Goal: Task Accomplishment & Management: Use online tool/utility

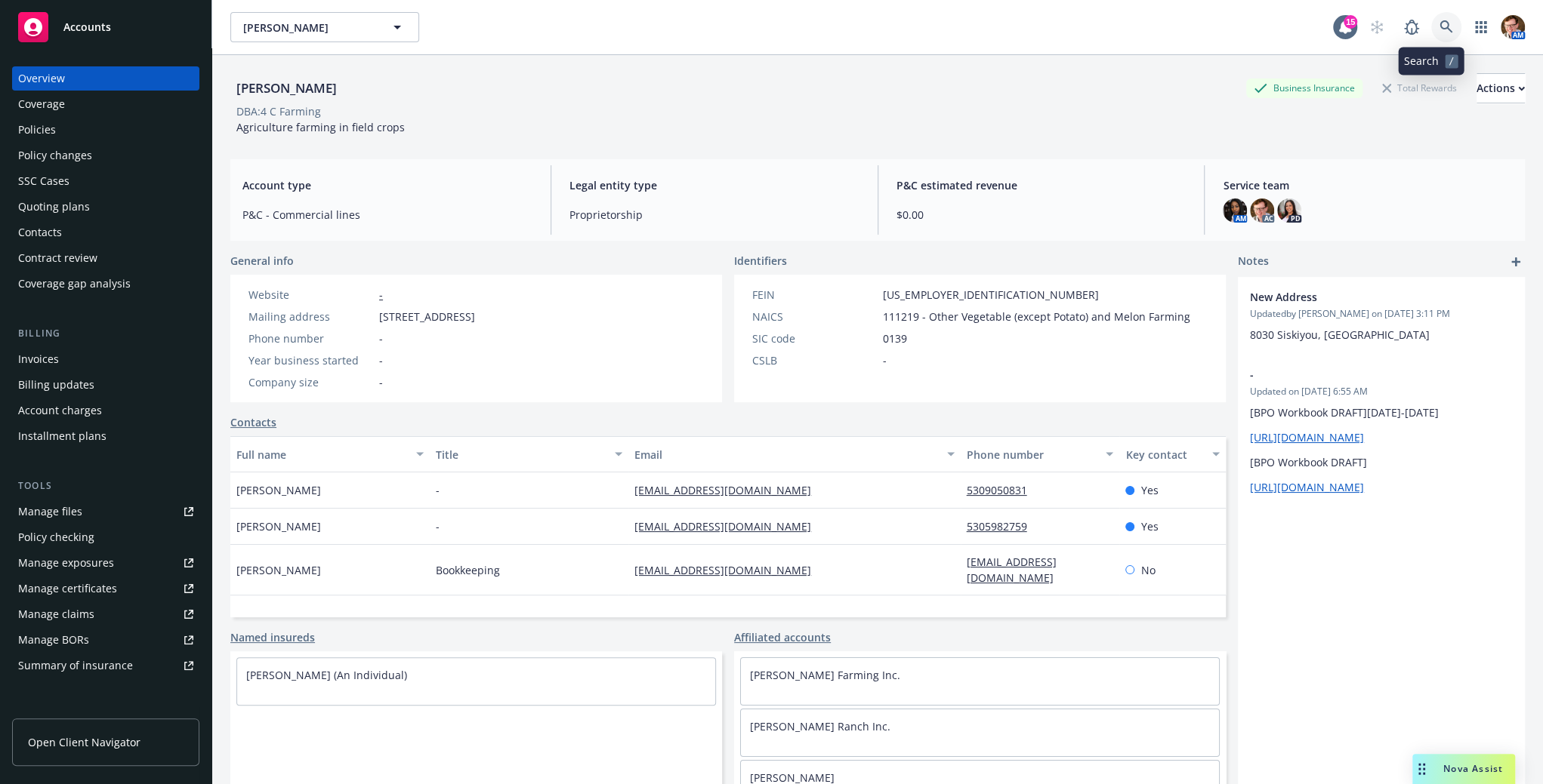
click at [1431, 35] on link at bounding box center [1446, 27] width 30 height 30
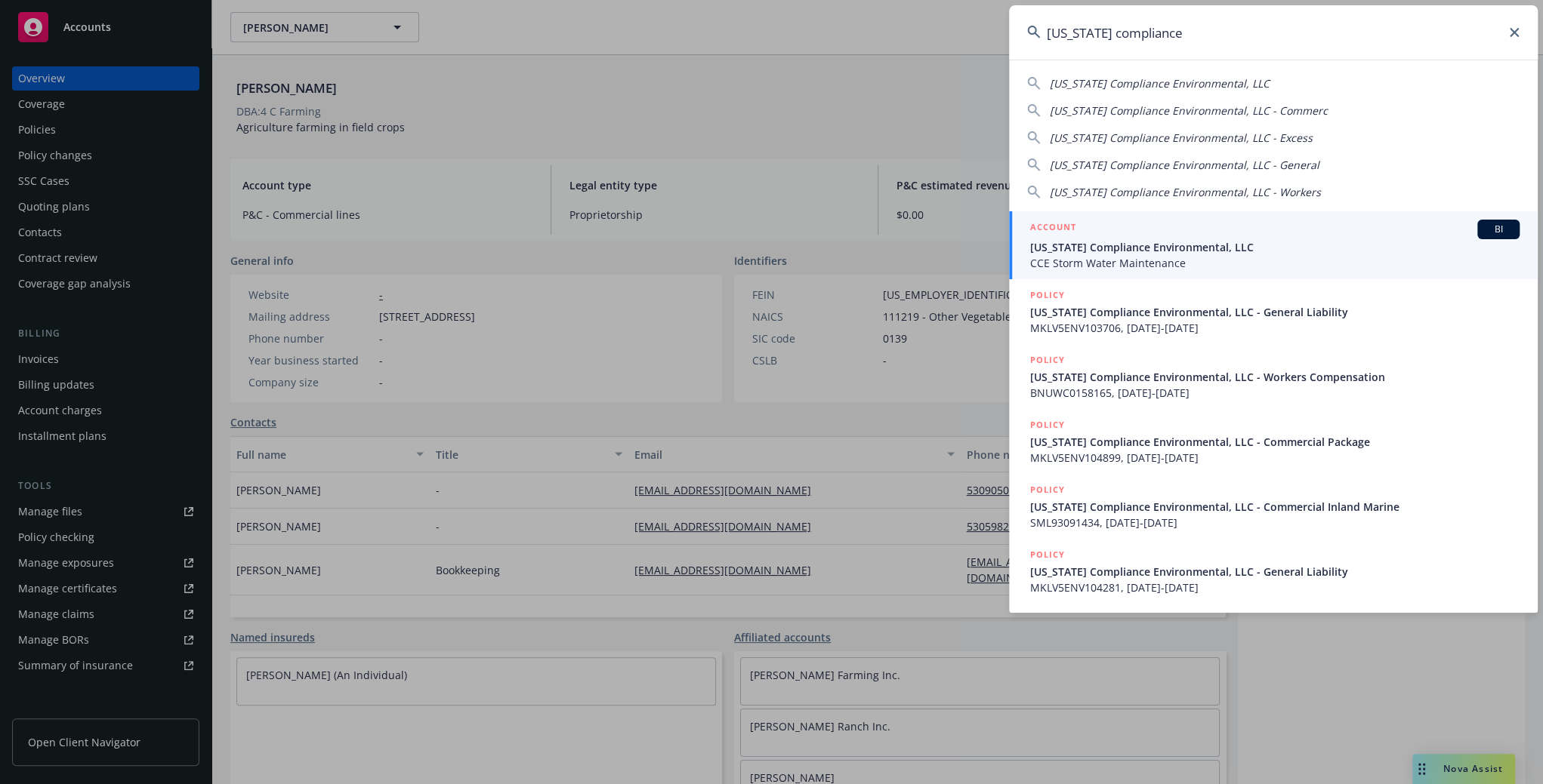
type input "california compliance"
click at [1110, 239] on span "California Compliance Environmental, LLC" at bounding box center [1275, 247] width 489 height 16
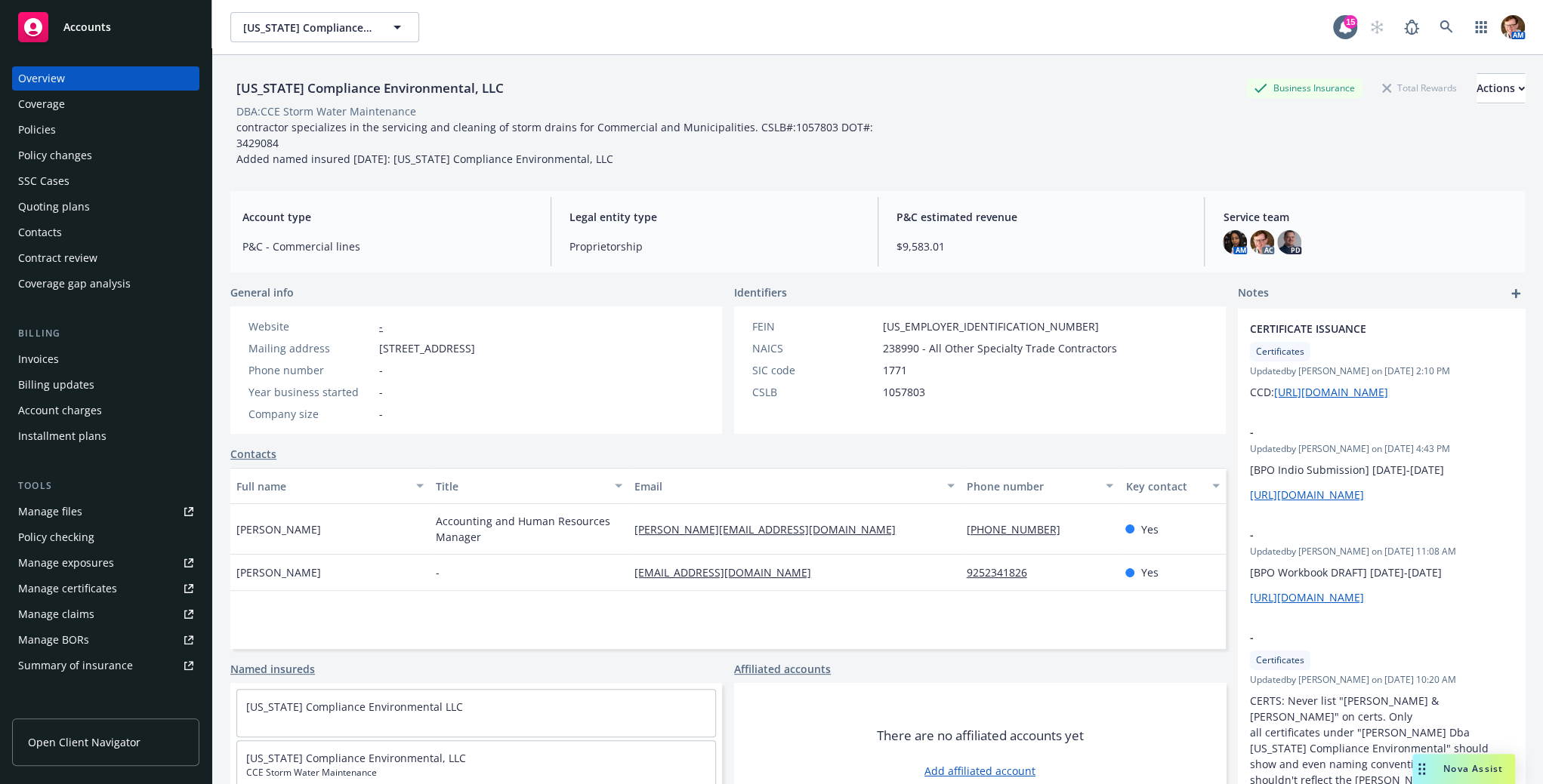
click at [89, 137] on div "Policies" at bounding box center [106, 129] width 175 height 24
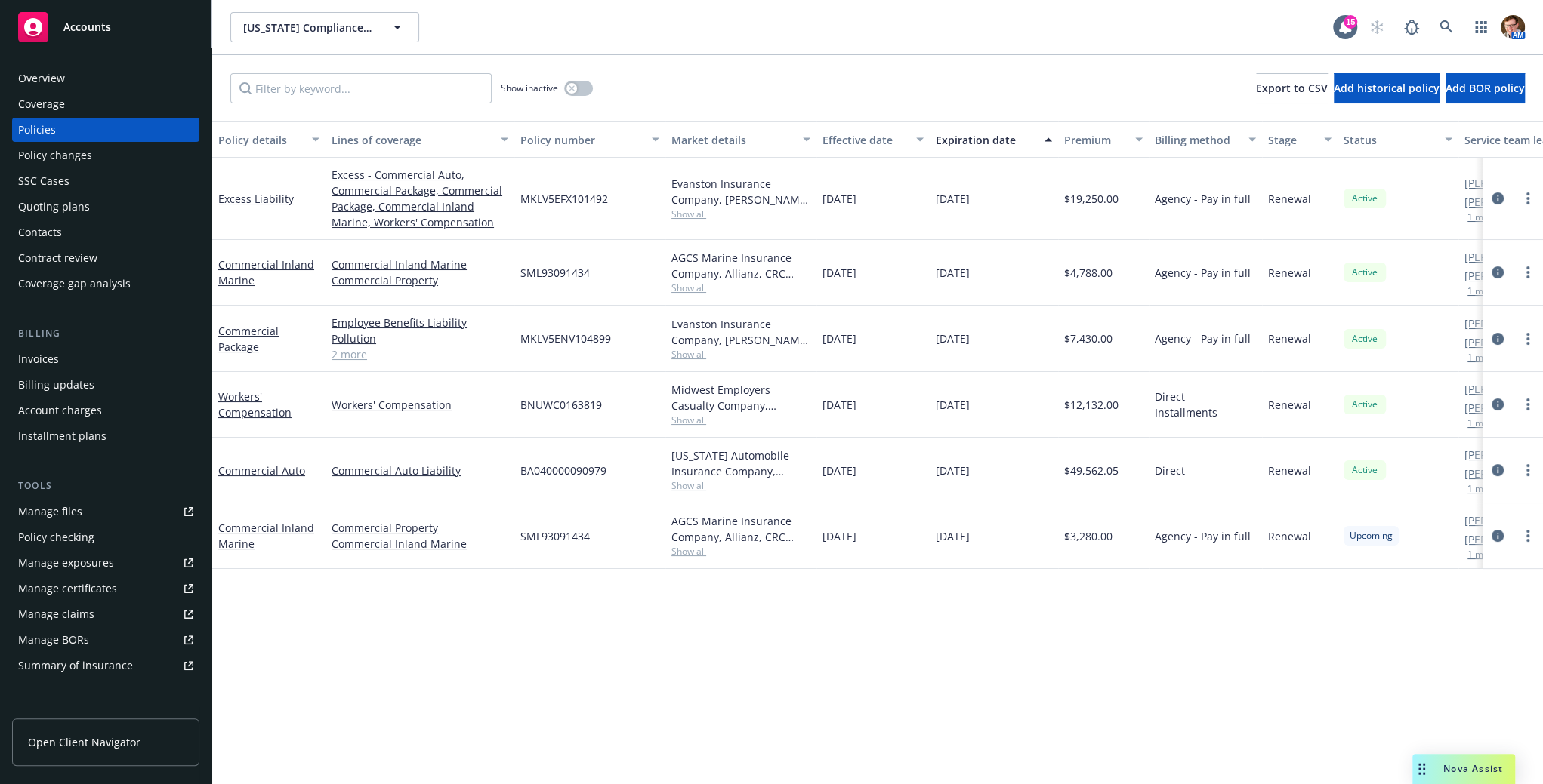
click at [1328, 641] on div "Policy details Lines of coverage Policy number Market details Effective date Ex…" at bounding box center [877, 453] width 1331 height 663
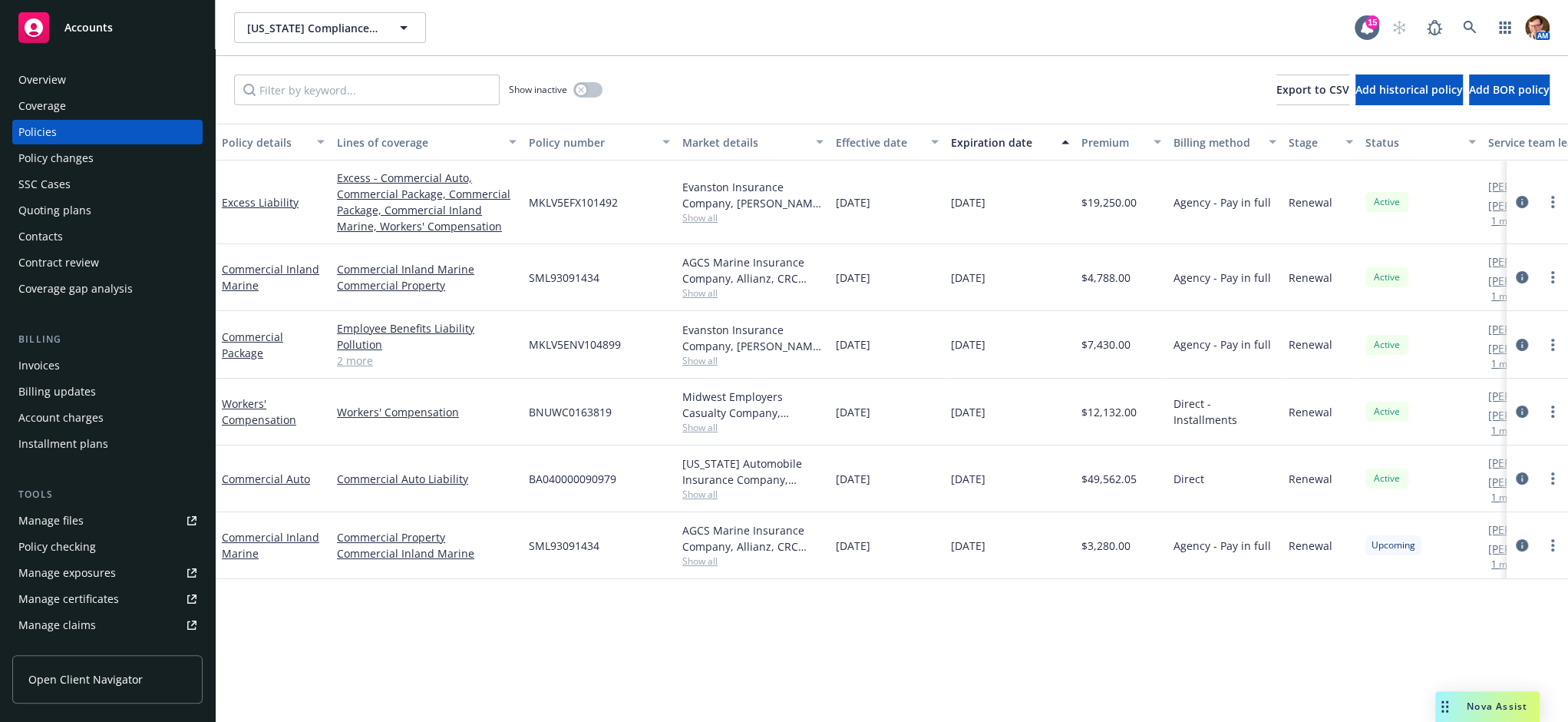
click at [1483, 704] on span "Nova Assist" at bounding box center [1498, 706] width 61 height 13
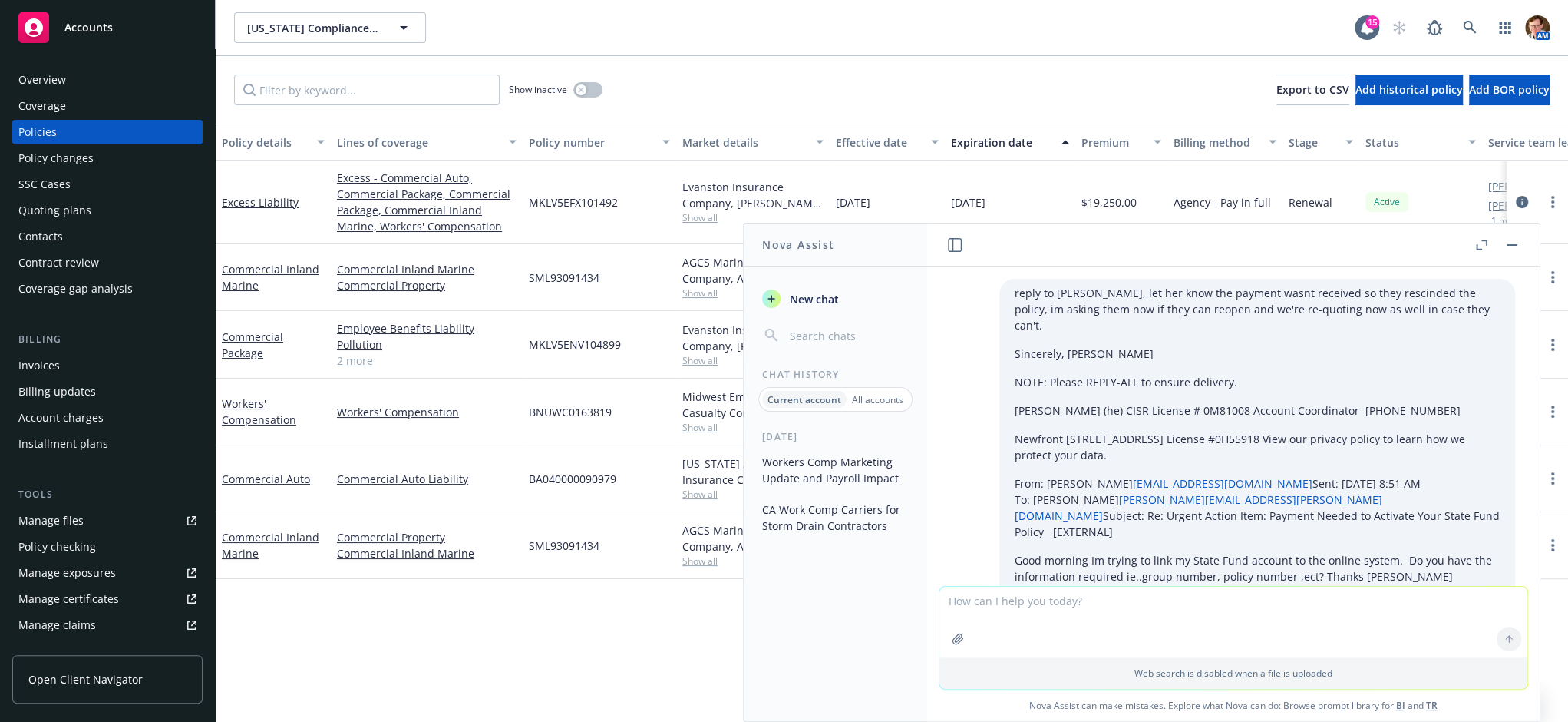
click at [1052, 616] on textarea at bounding box center [1233, 621] width 588 height 70
type textarea "whats this total:"
click at [952, 641] on icon "button" at bounding box center [957, 639] width 10 height 10
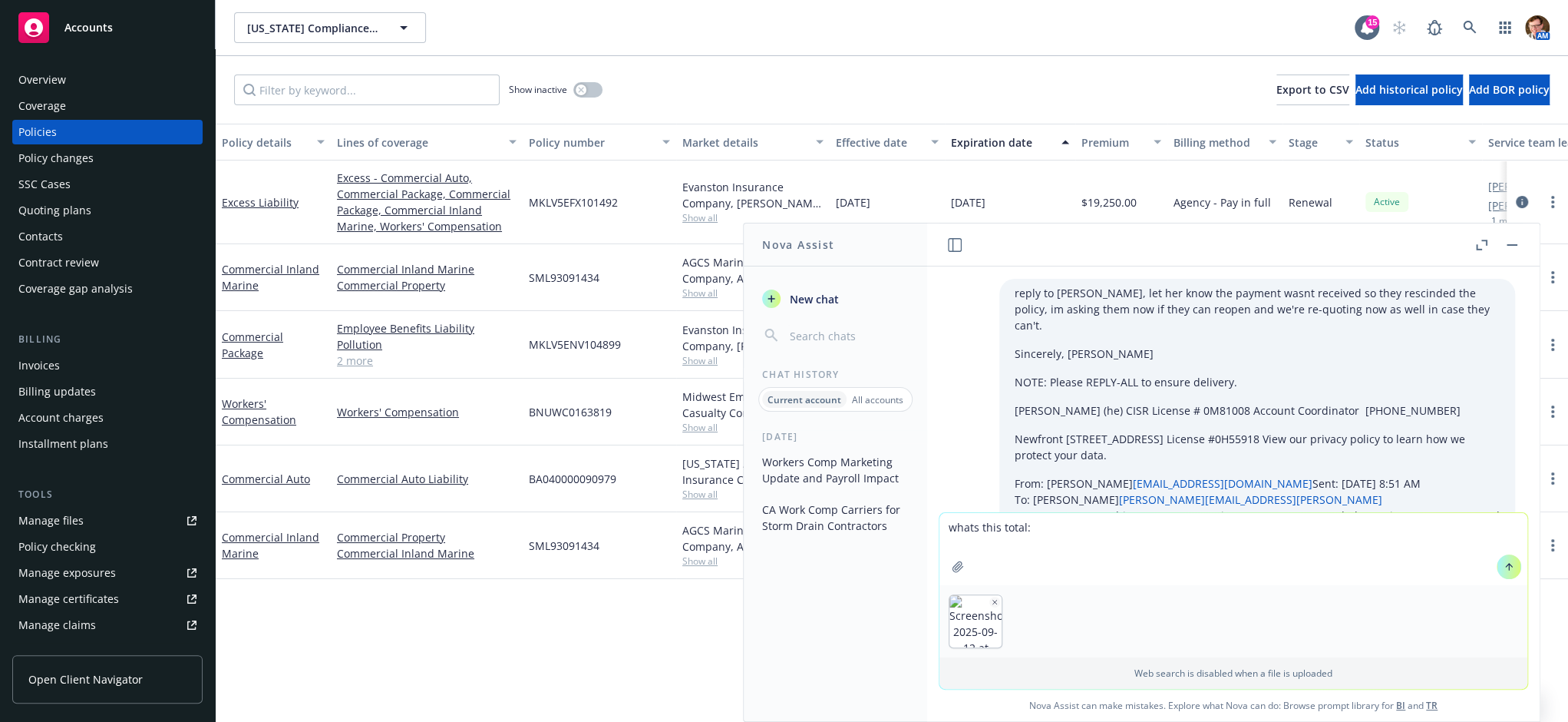
click at [946, 554] on button "button" at bounding box center [957, 566] width 25 height 25
click at [1504, 570] on icon at bounding box center [1509, 567] width 11 height 11
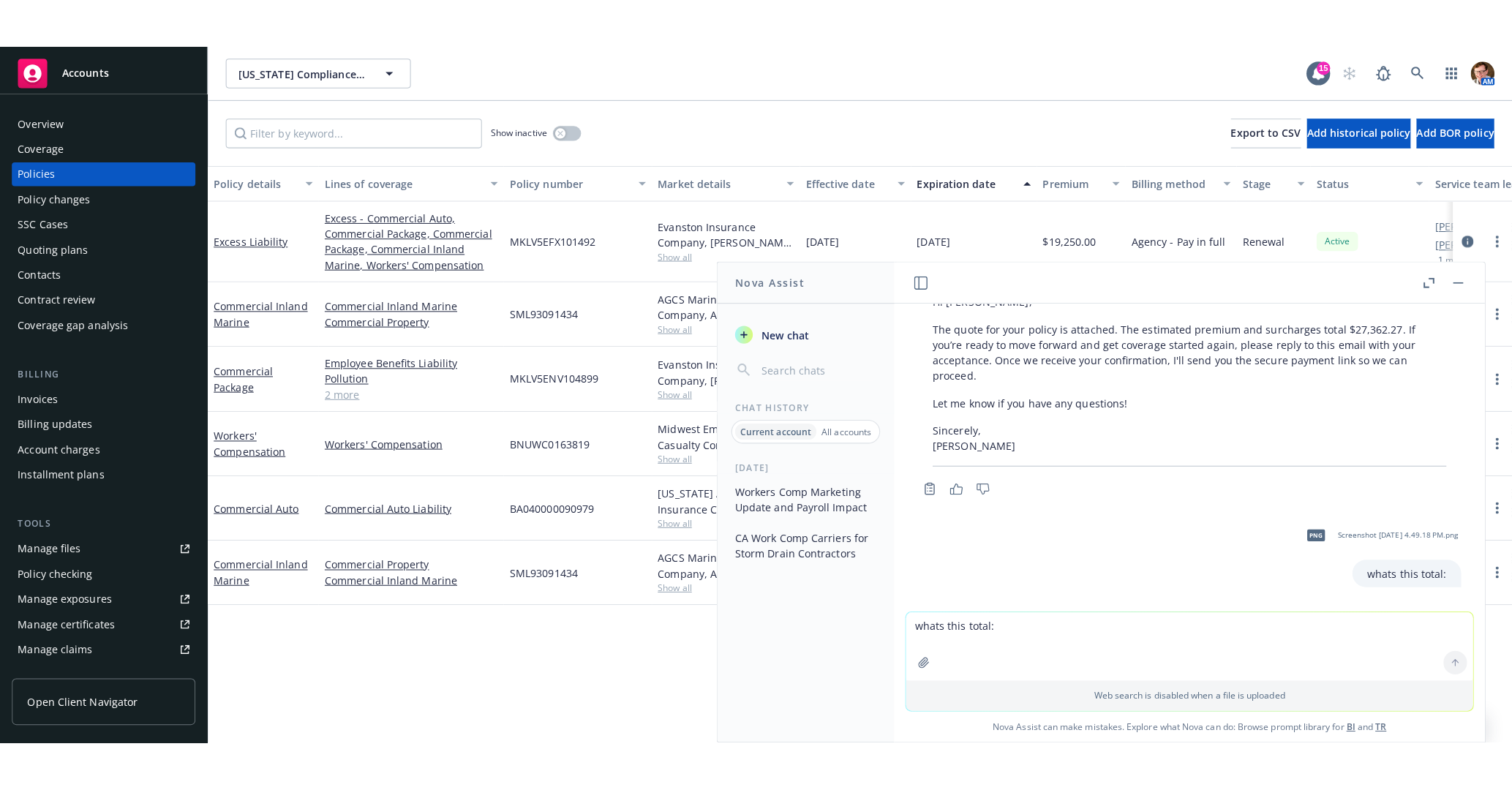
scroll to position [3377, 0]
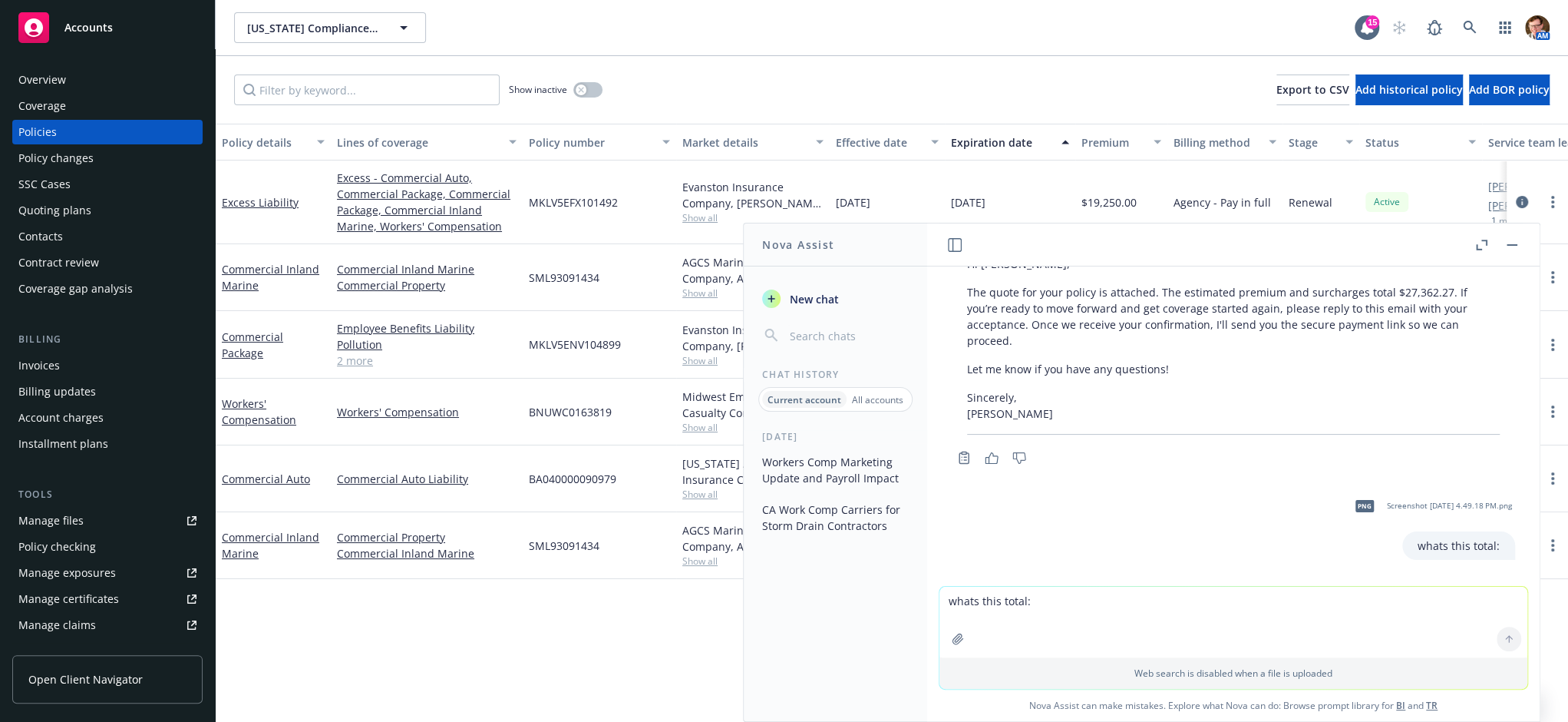
click at [1072, 617] on textarea "whats this total:" at bounding box center [1233, 621] width 588 height 70
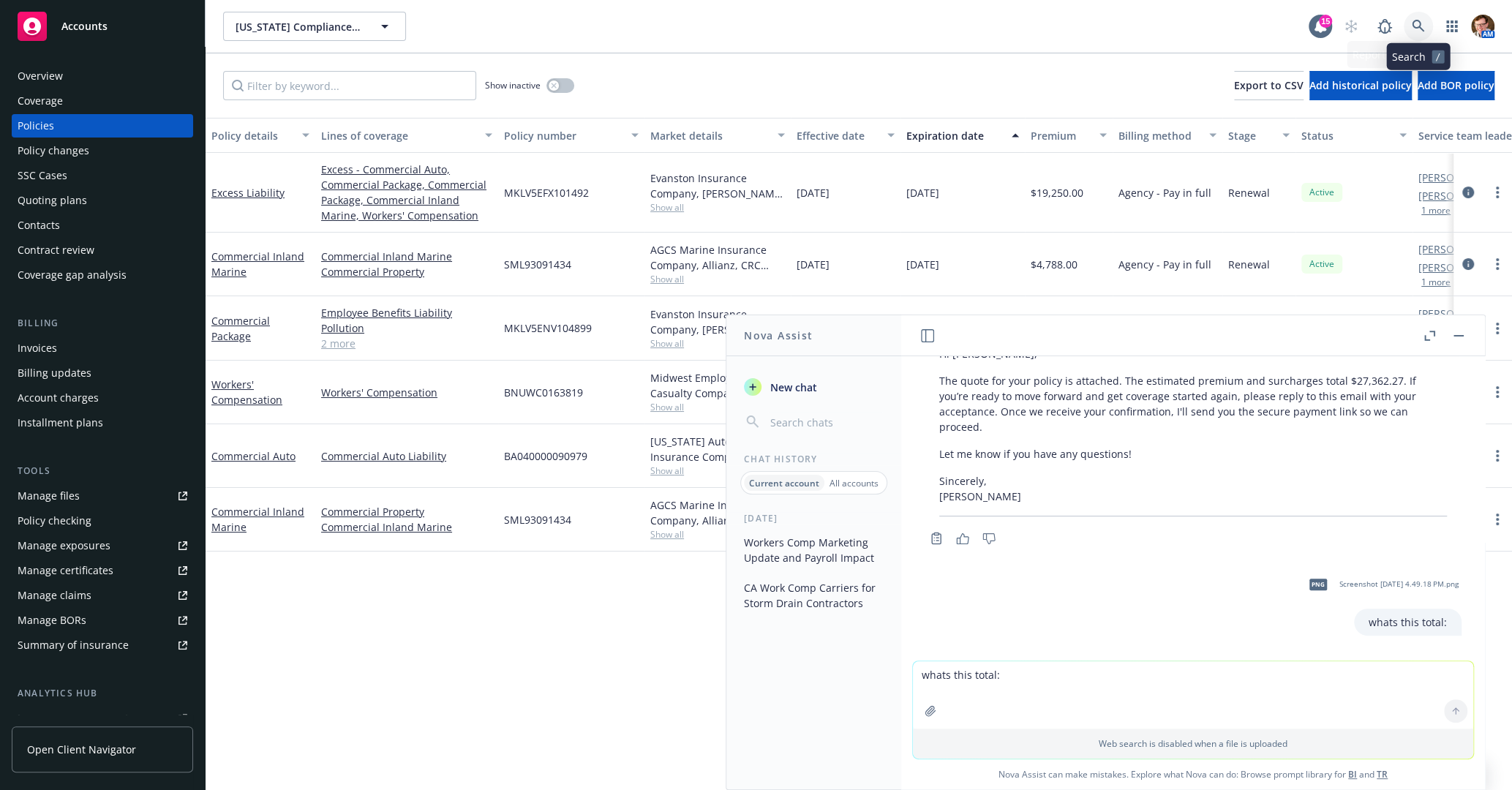
click at [1413, 19] on link at bounding box center [1418, 26] width 29 height 29
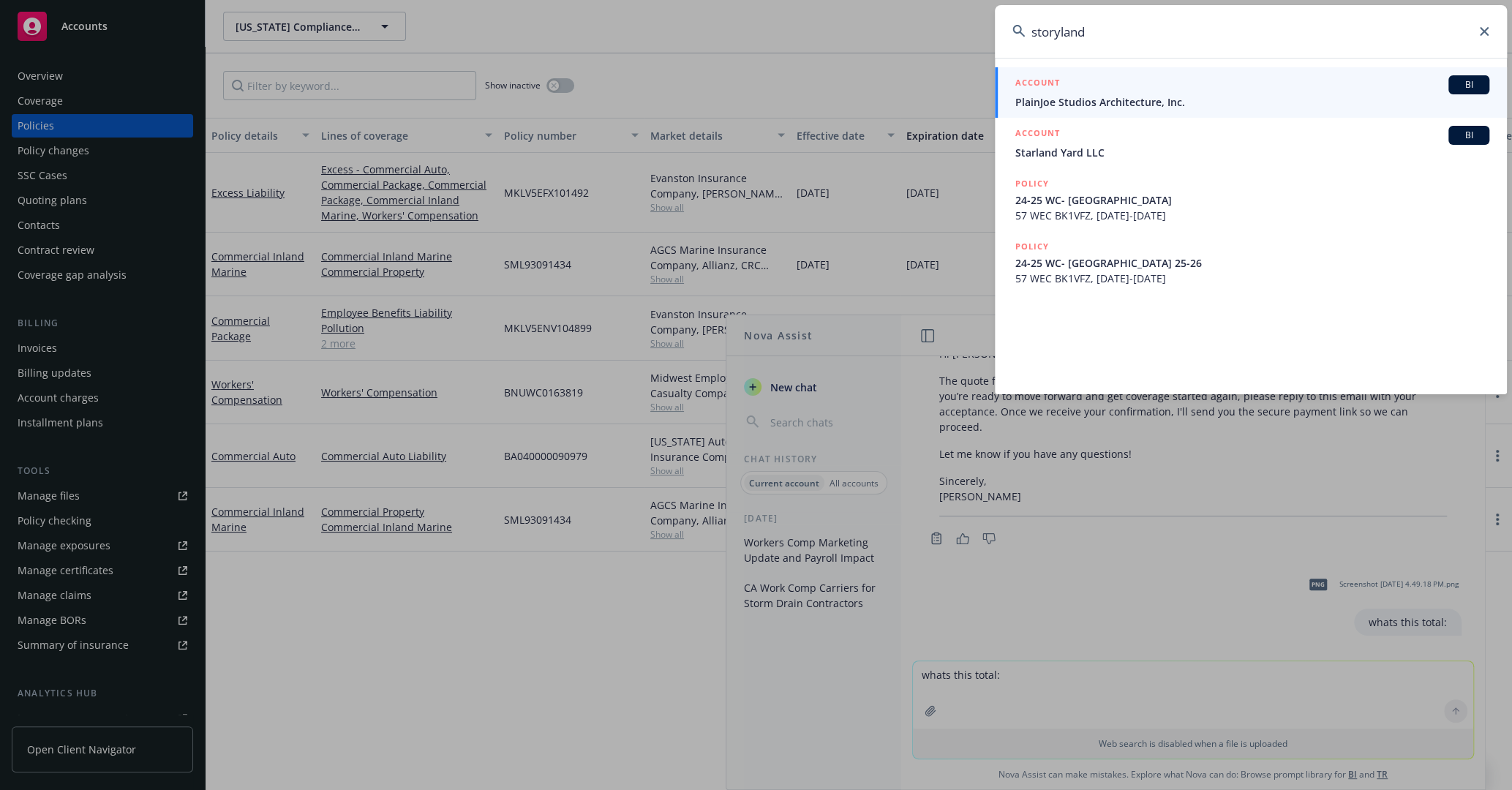
type input "storyland"
click at [1139, 98] on span "PlainJoe Studios Architecture, Inc." at bounding box center [1252, 102] width 474 height 15
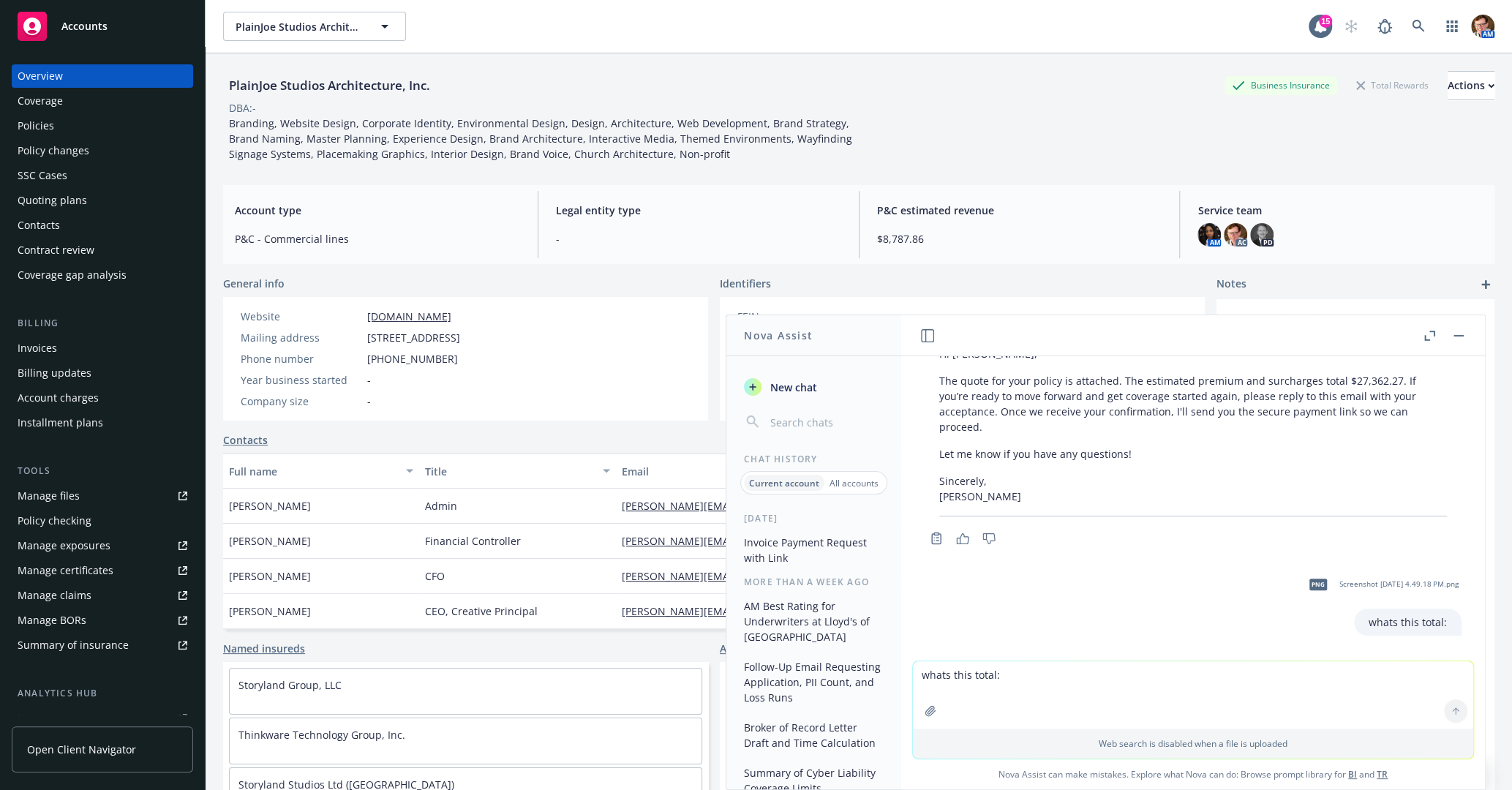
click at [56, 125] on div "Policies" at bounding box center [103, 125] width 170 height 23
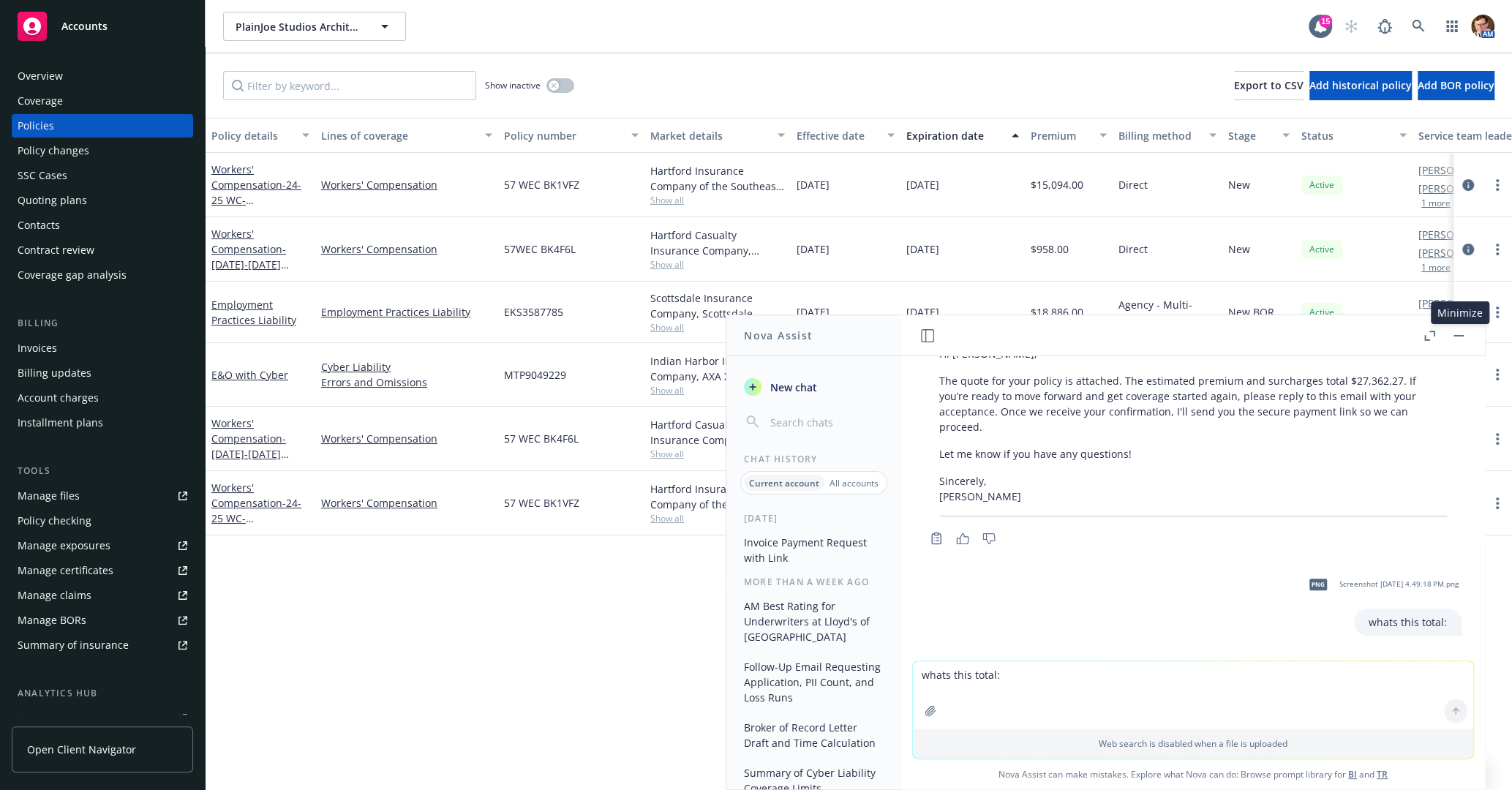
click at [1455, 336] on button "button" at bounding box center [1459, 336] width 18 height 18
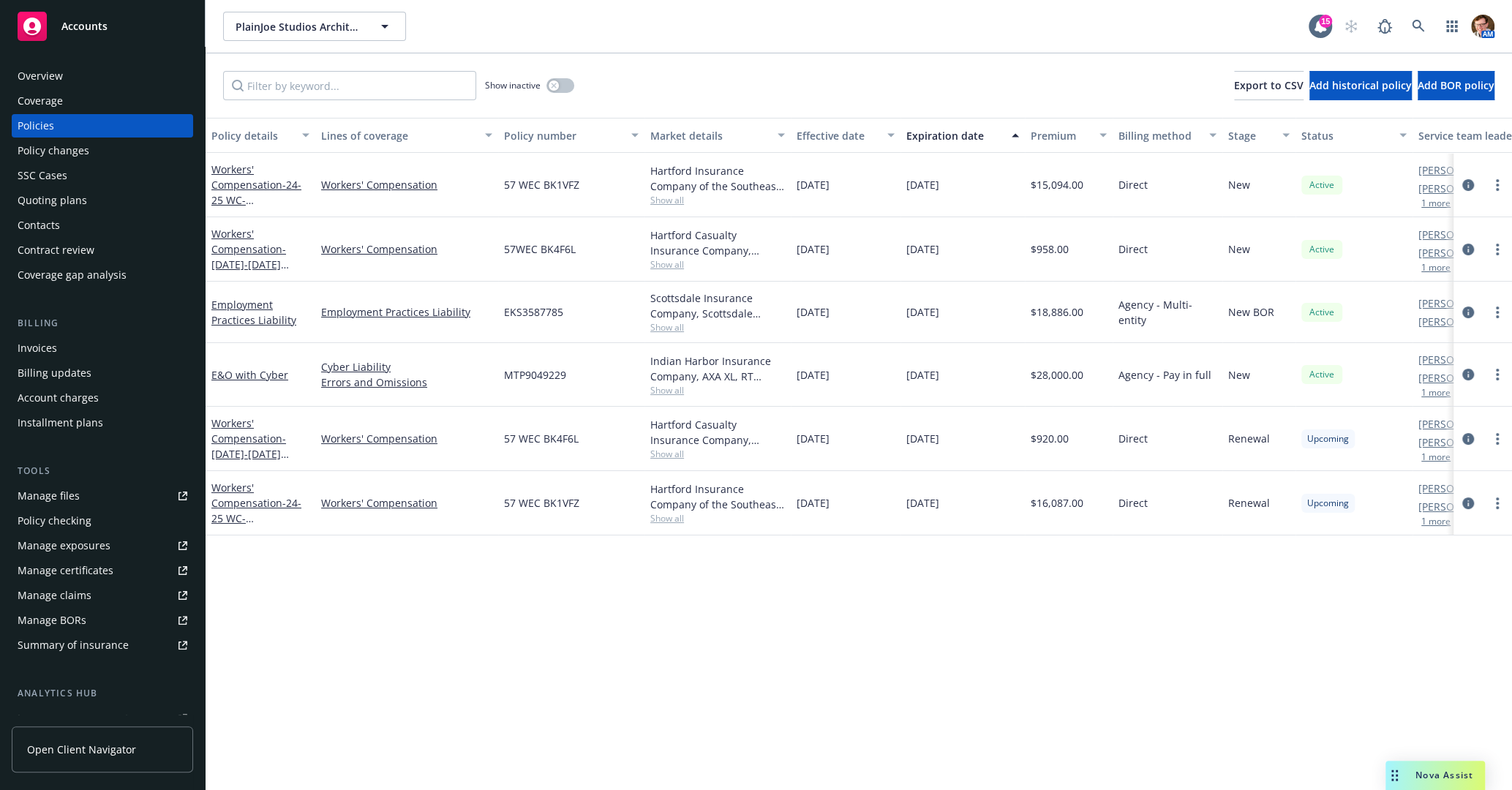
click at [49, 192] on div "Quoting plans" at bounding box center [53, 201] width 69 height 23
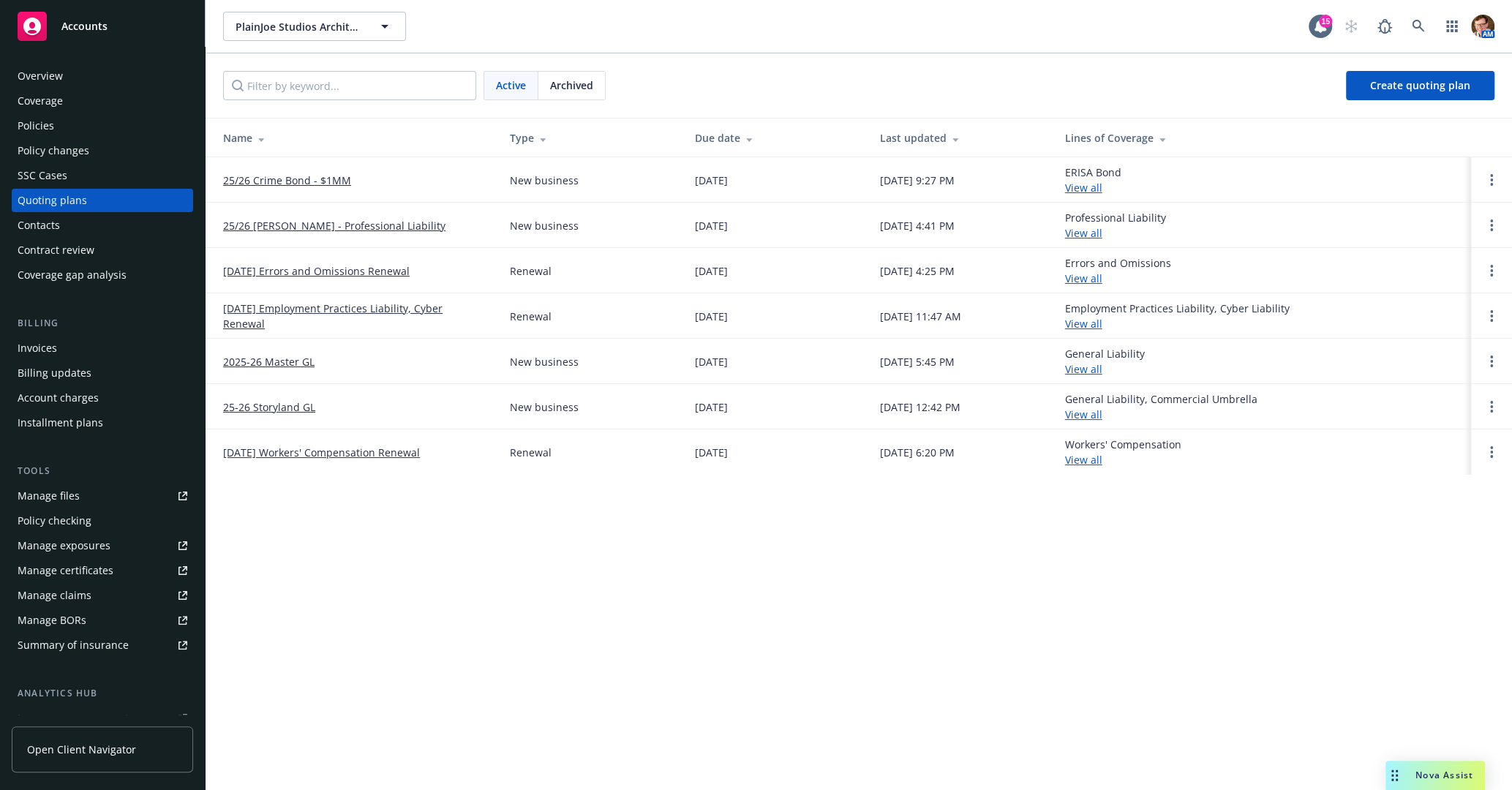
click at [322, 227] on link "25/26 Molsberry - Professional Liability" at bounding box center [334, 226] width 222 height 15
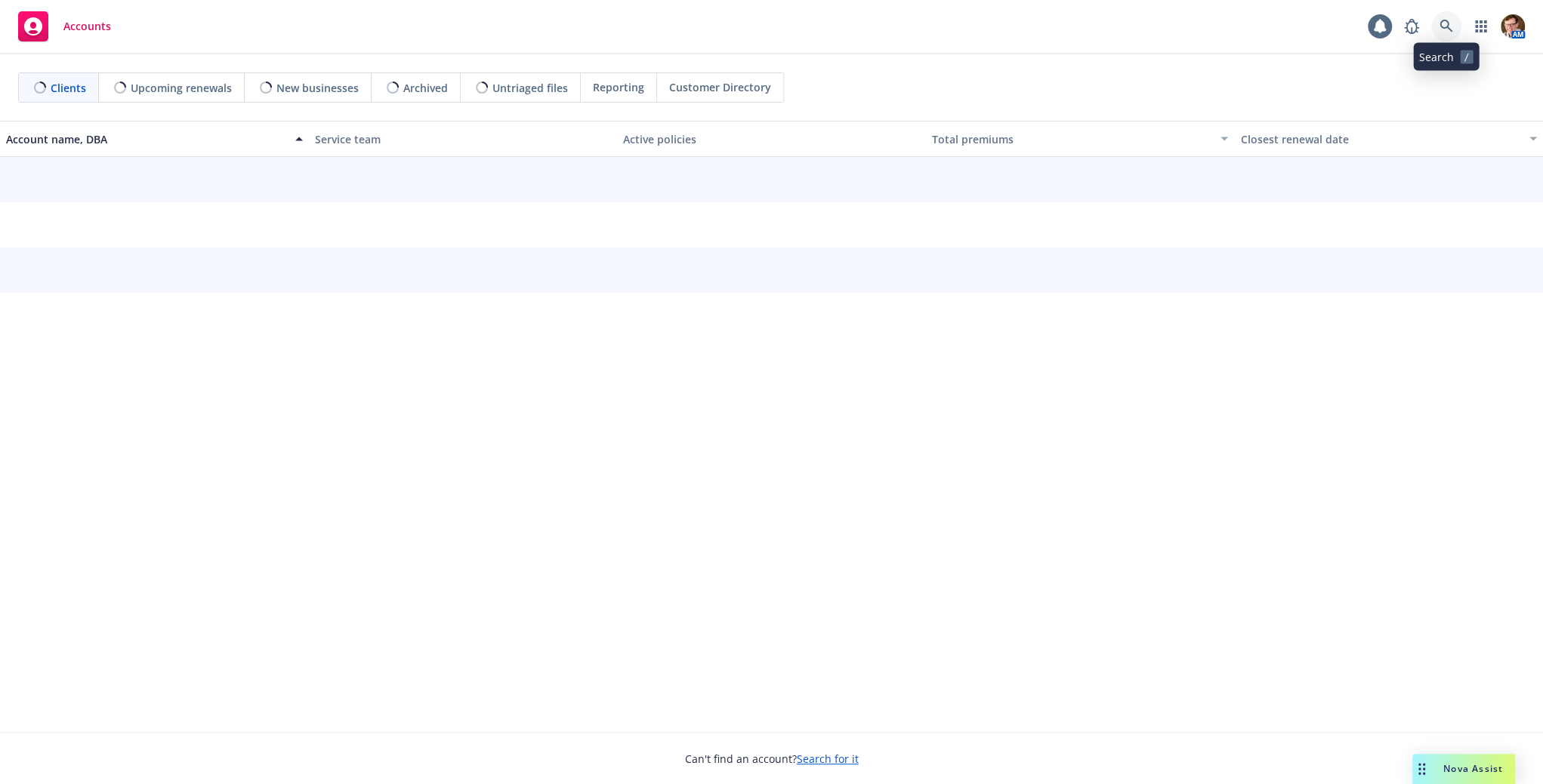
click at [1445, 28] on icon at bounding box center [1446, 27] width 13 height 13
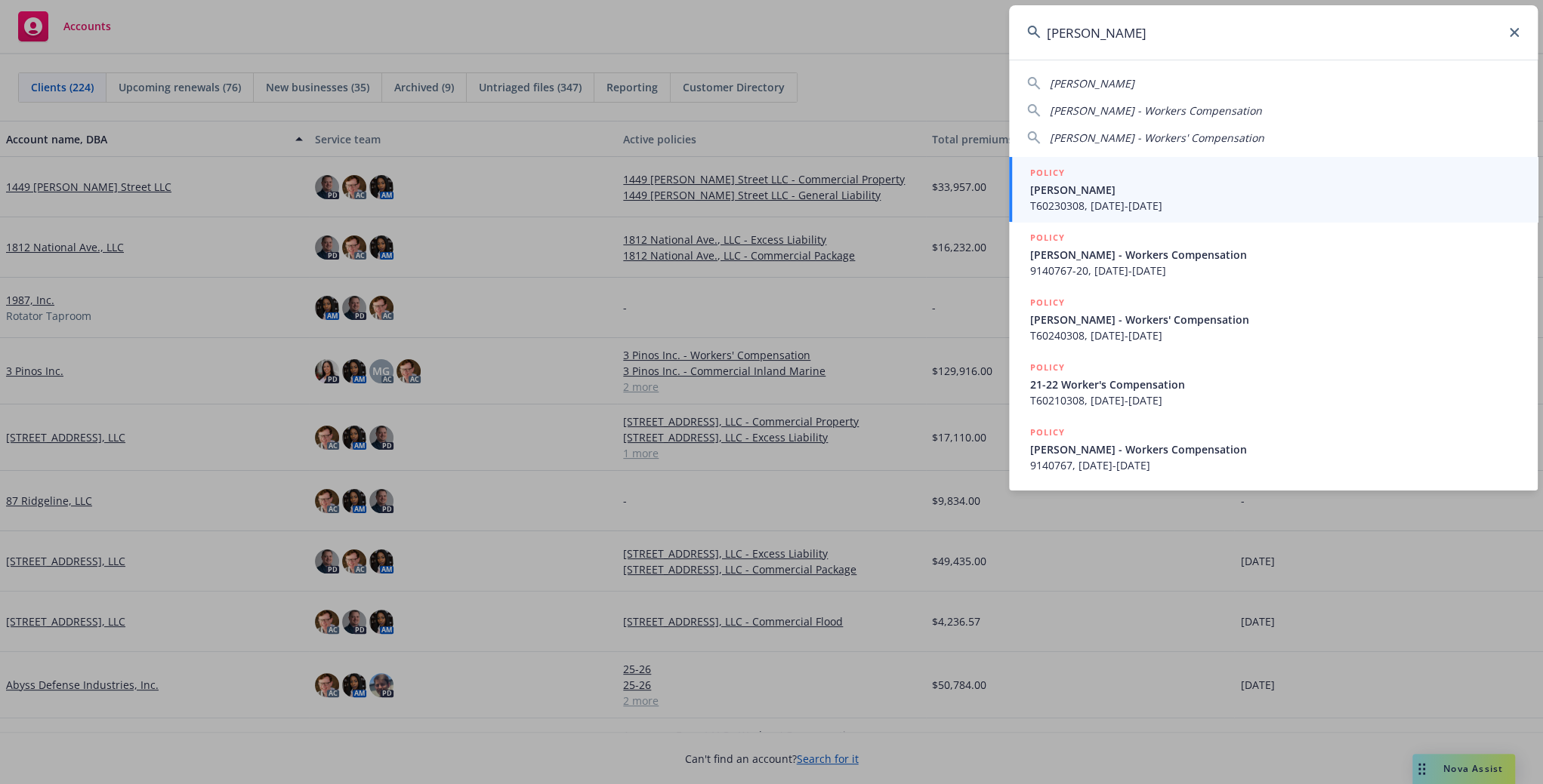
type input "daniel e chase"
click at [1100, 182] on span "Chase, Daniel E" at bounding box center [1275, 189] width 489 height 16
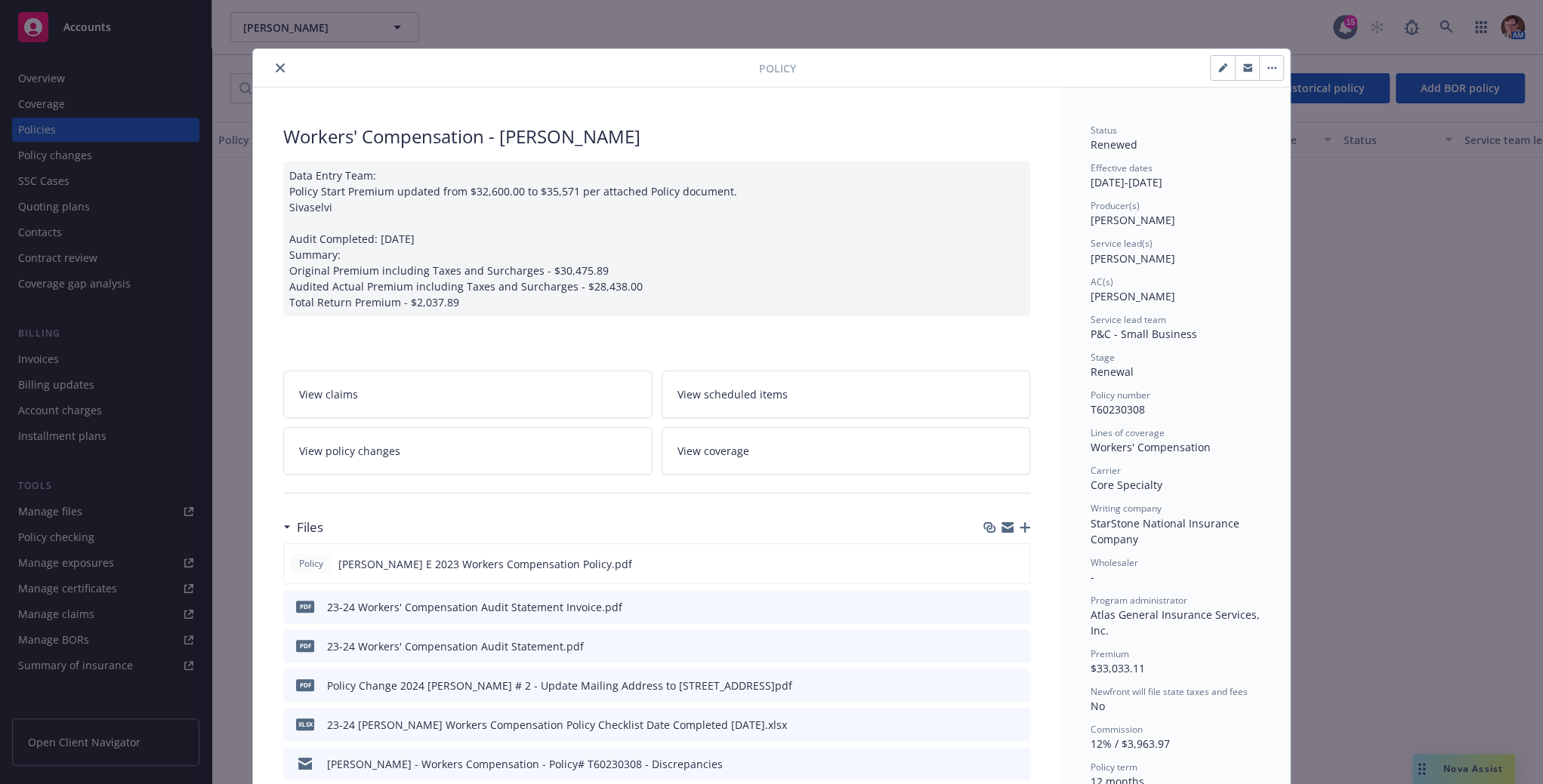
click at [271, 65] on button "close" at bounding box center [280, 68] width 18 height 18
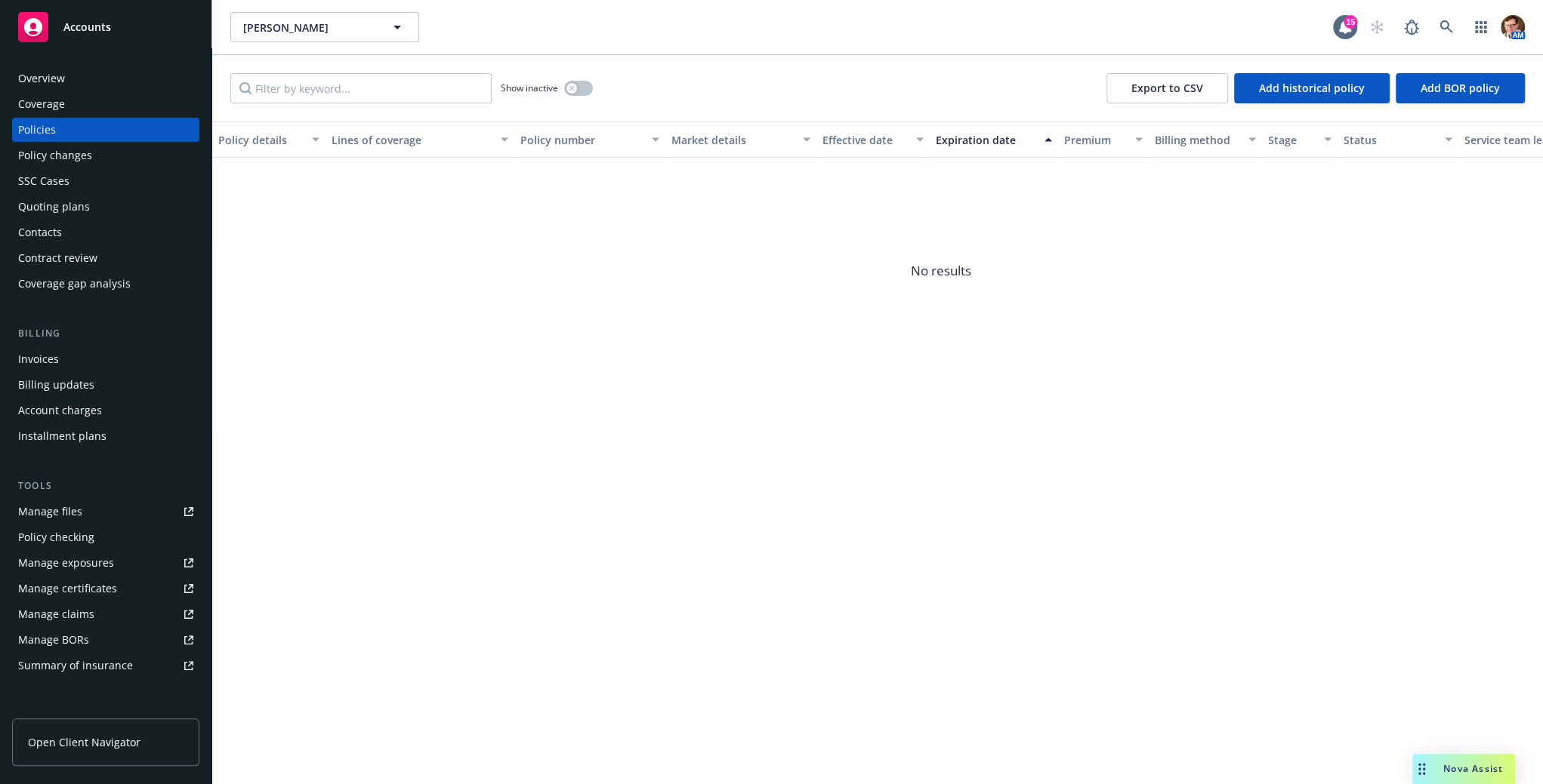
click at [99, 586] on div "Manage certificates" at bounding box center [68, 588] width 99 height 24
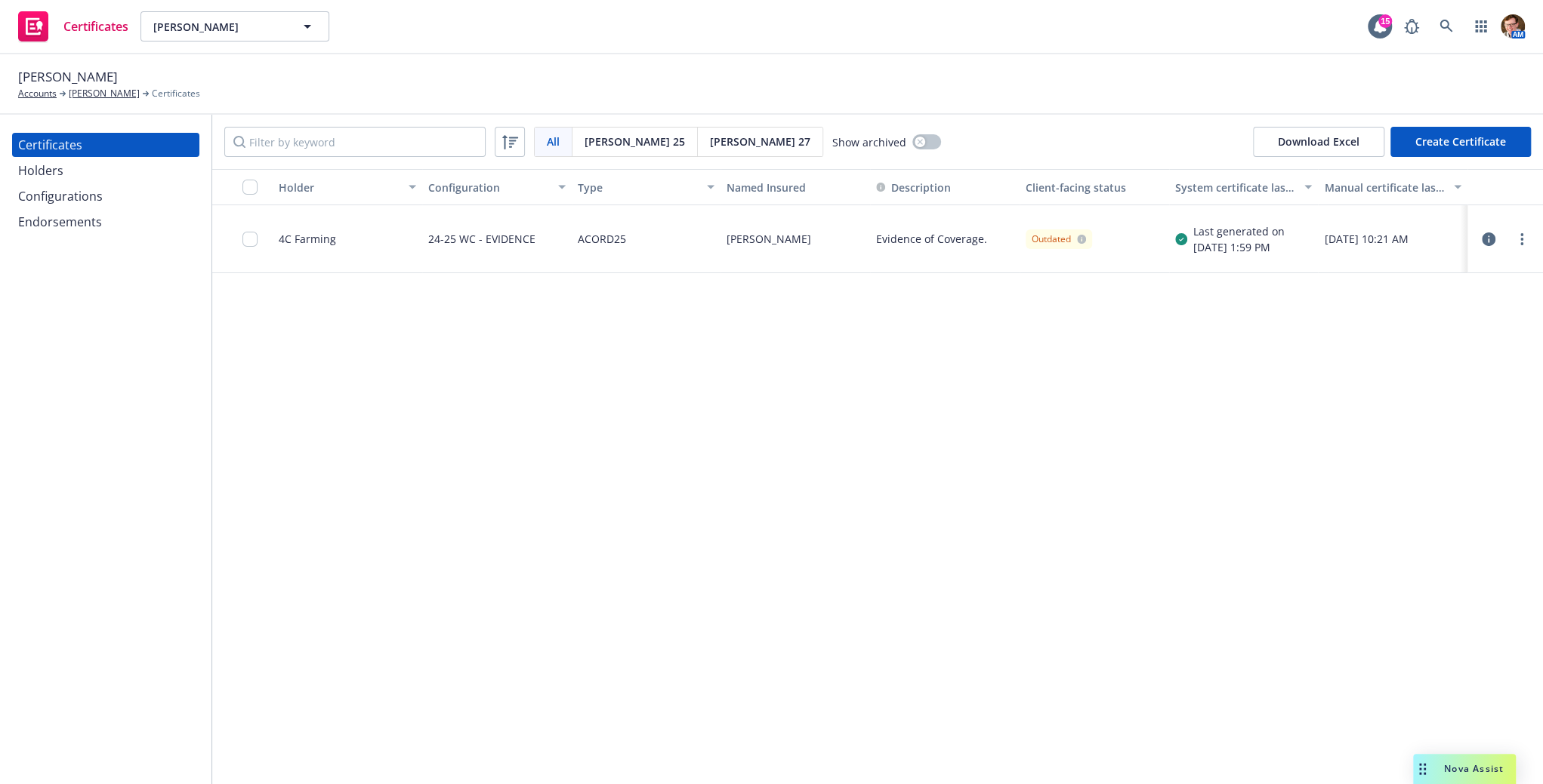
click at [87, 176] on div "Holders" at bounding box center [106, 170] width 175 height 24
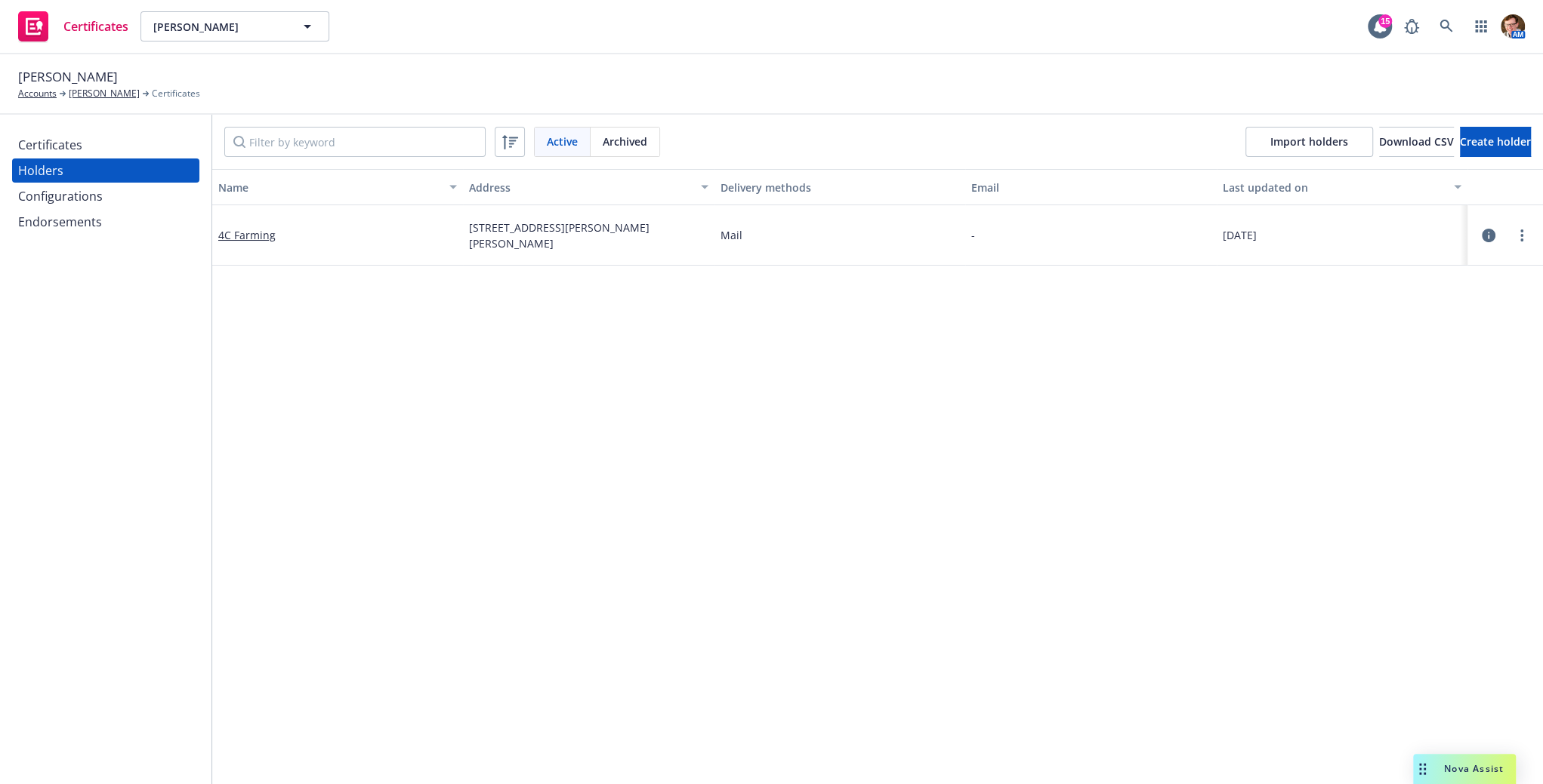
click at [121, 153] on div "Certificates" at bounding box center [106, 144] width 175 height 24
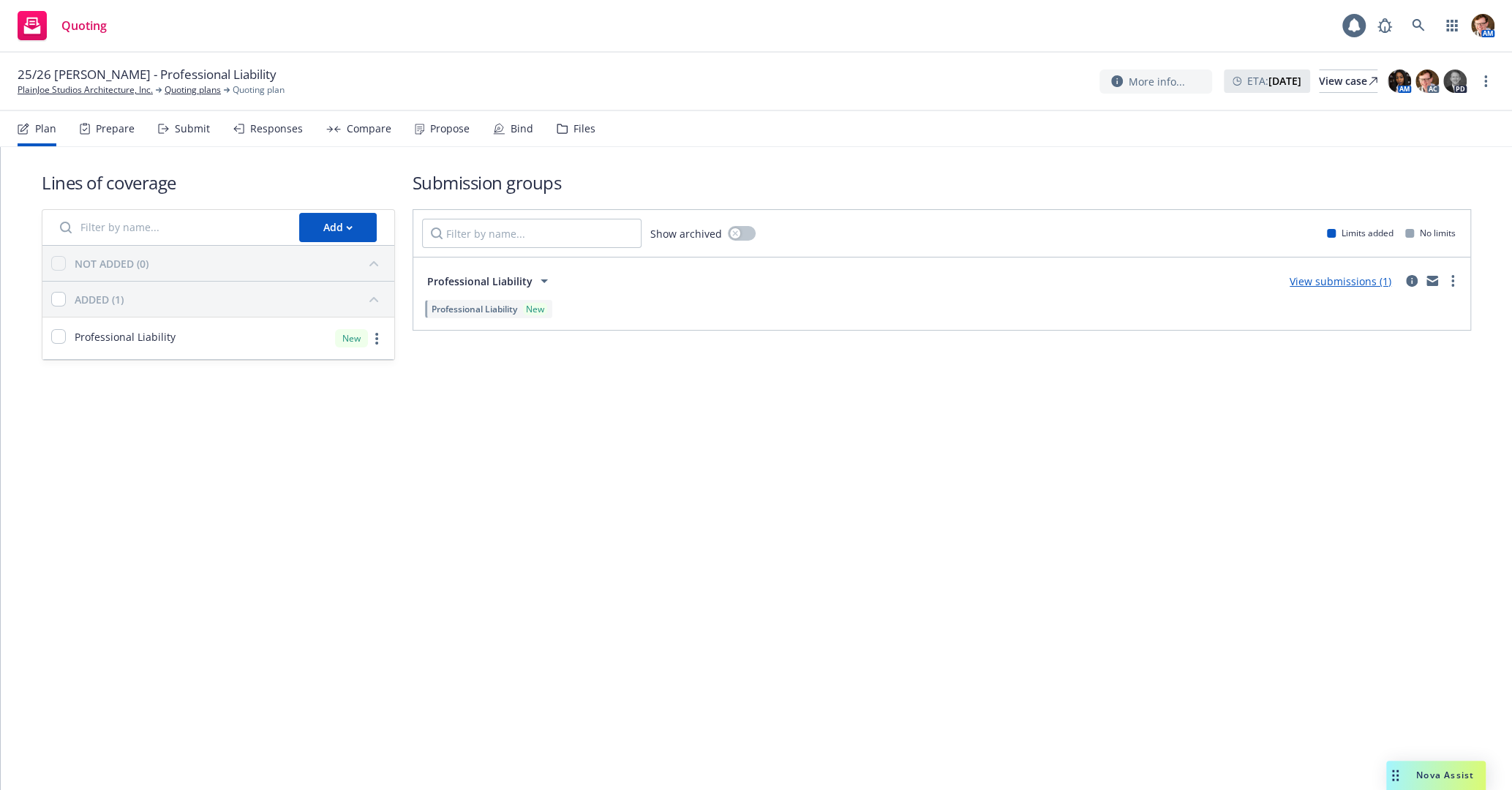
click at [501, 125] on div "Bind" at bounding box center [513, 129] width 40 height 35
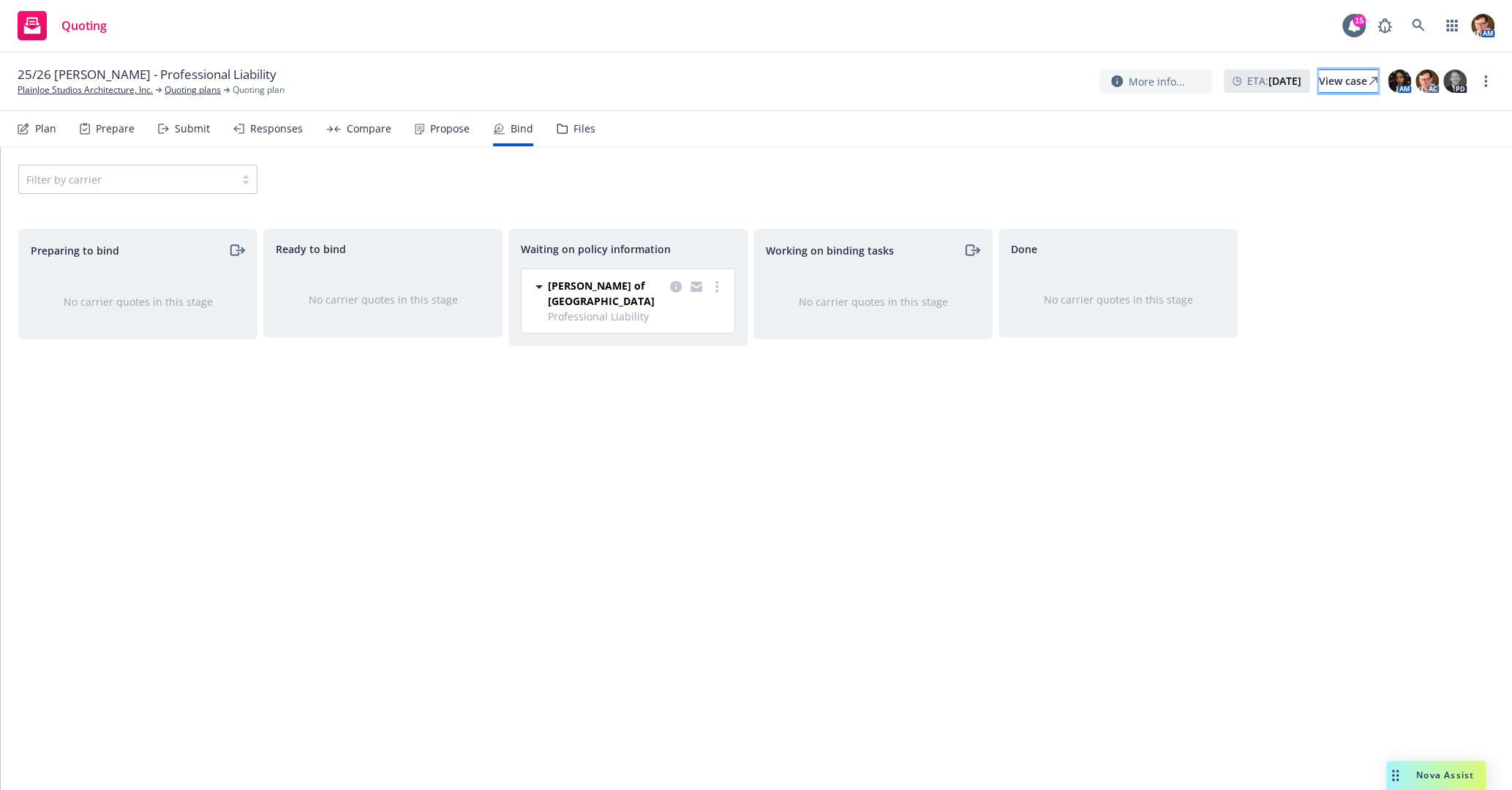
click at [1336, 86] on div "View case" at bounding box center [1348, 81] width 58 height 22
click at [1409, 767] on div "Nova Assist" at bounding box center [1435, 775] width 99 height 29
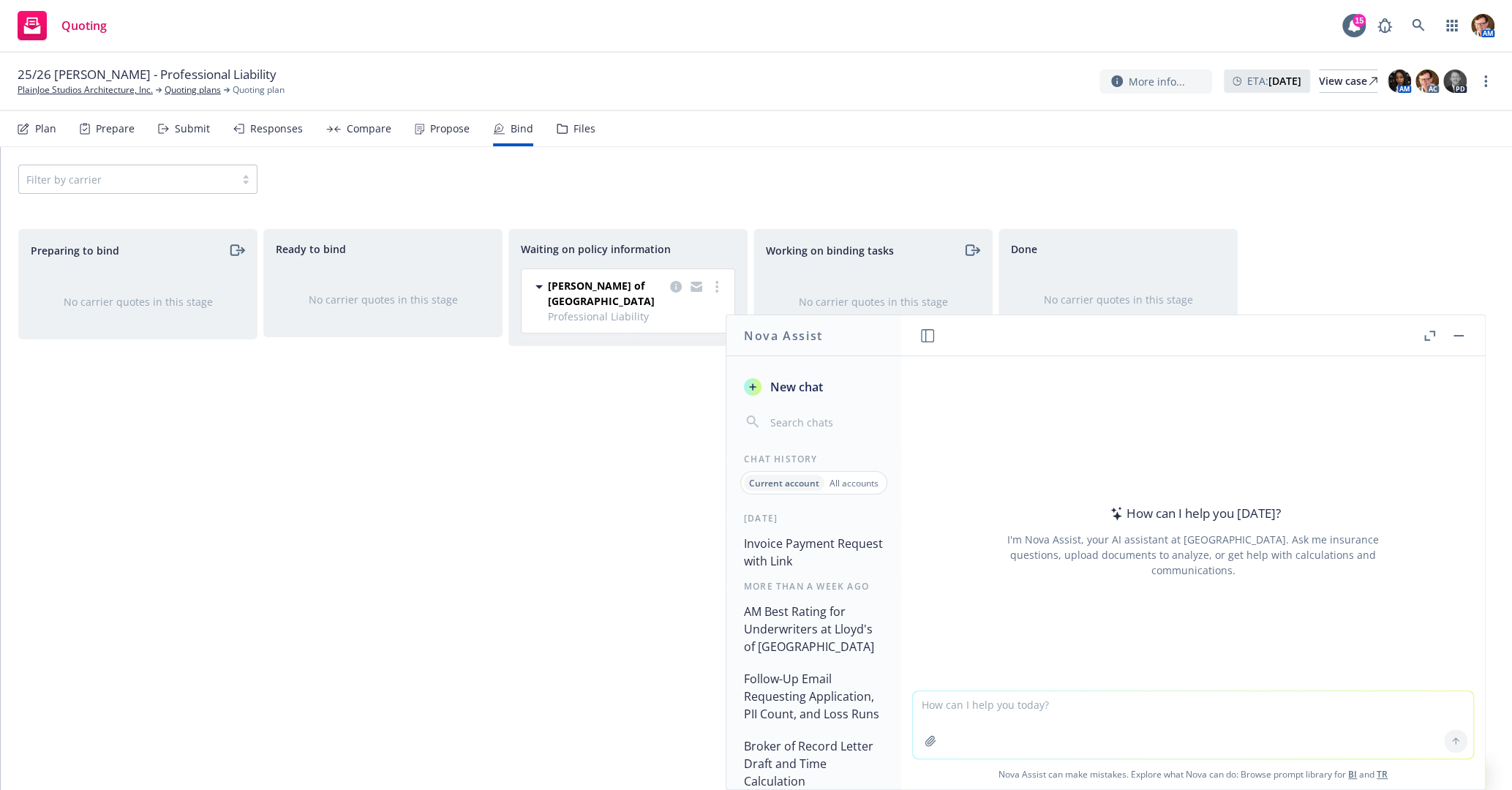
click at [992, 712] on textarea at bounding box center [1193, 725] width 560 height 67
click at [1027, 699] on textarea "read the following chain, then write an email to the insured" at bounding box center [1193, 724] width 560 height 69
click at [1389, 699] on textarea "read the following chain between me the broker and the carrier, then write an e…" at bounding box center [1193, 724] width 560 height 69
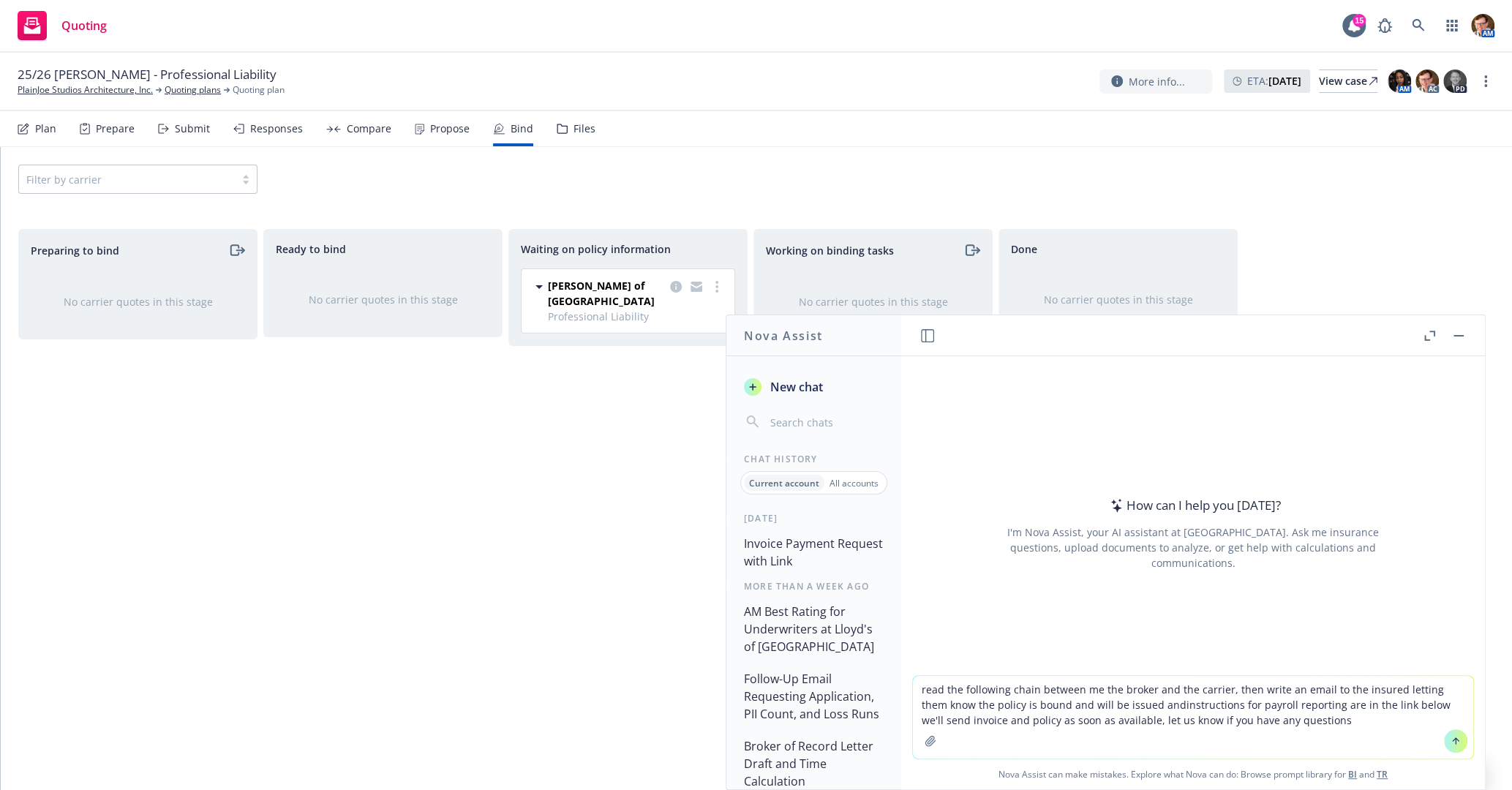
paste textarea "LO: IP: ***DOLO SITAM*** 58/17/66 Consect' Adipiscingel - Seddoei Temporin Utla…"
type textarea "lore ips dolorsita conse adipisc el sed doeius tem inc utlabor, etdo magna al e…"
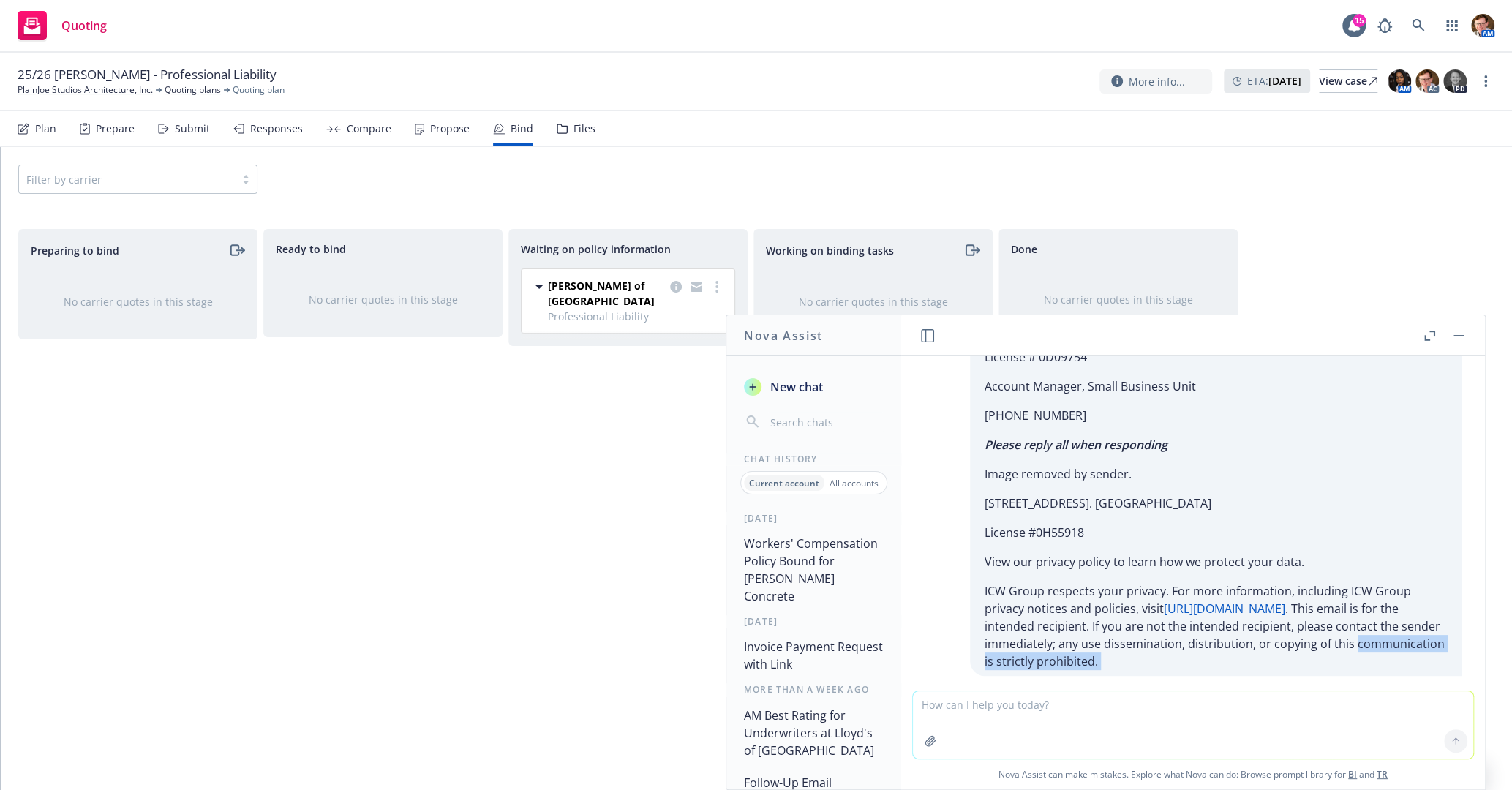
scroll to position [4367, 0]
drag, startPoint x: 1138, startPoint y: 653, endPoint x: 942, endPoint y: 483, distance: 259.5
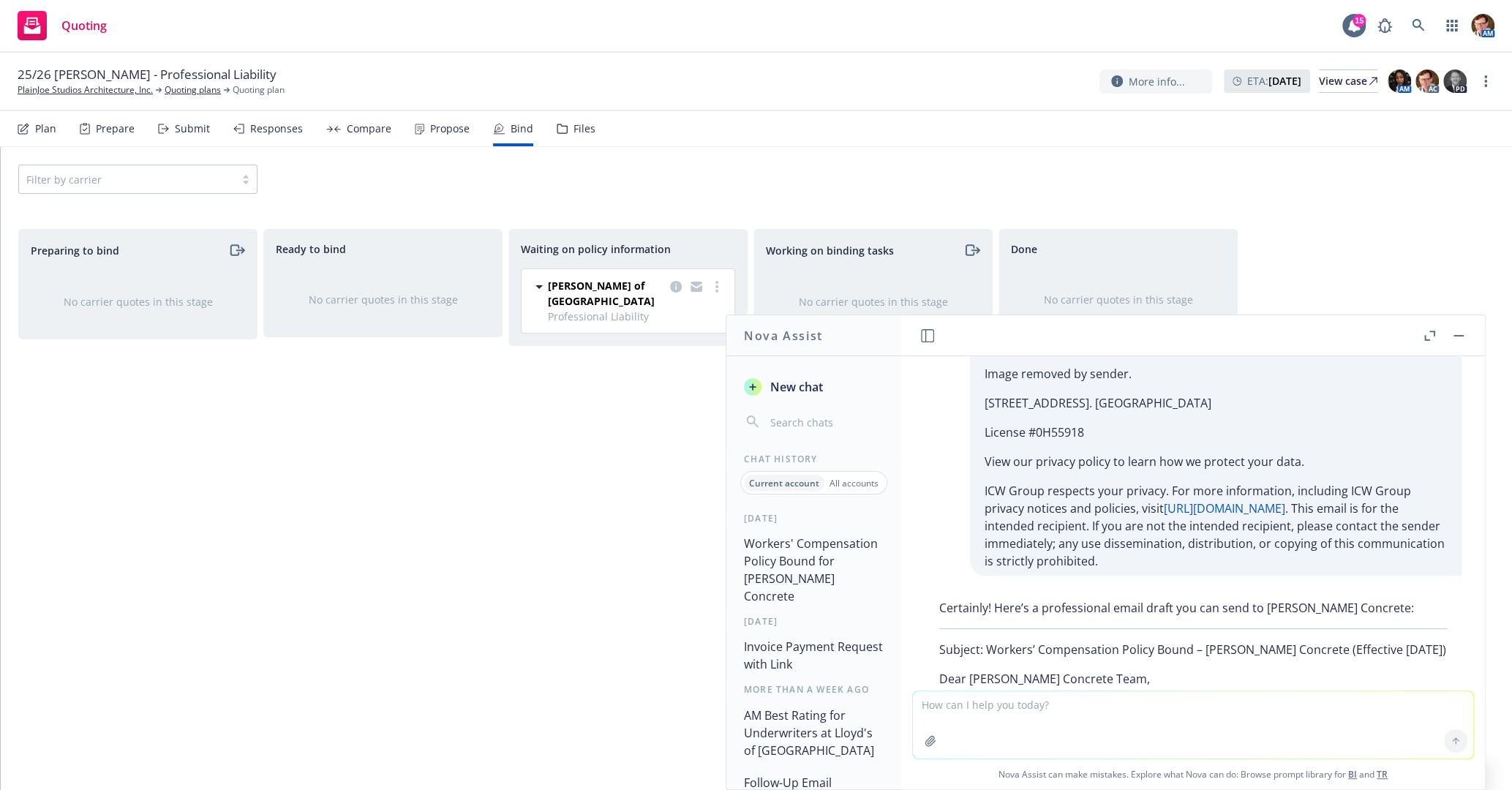
click at [531, 484] on div "Waiting on policy information Lloyd's of London Professional Liability 09/05/20…" at bounding box center [628, 494] width 239 height 530
click at [1453, 336] on rect "button" at bounding box center [1458, 336] width 11 height 2
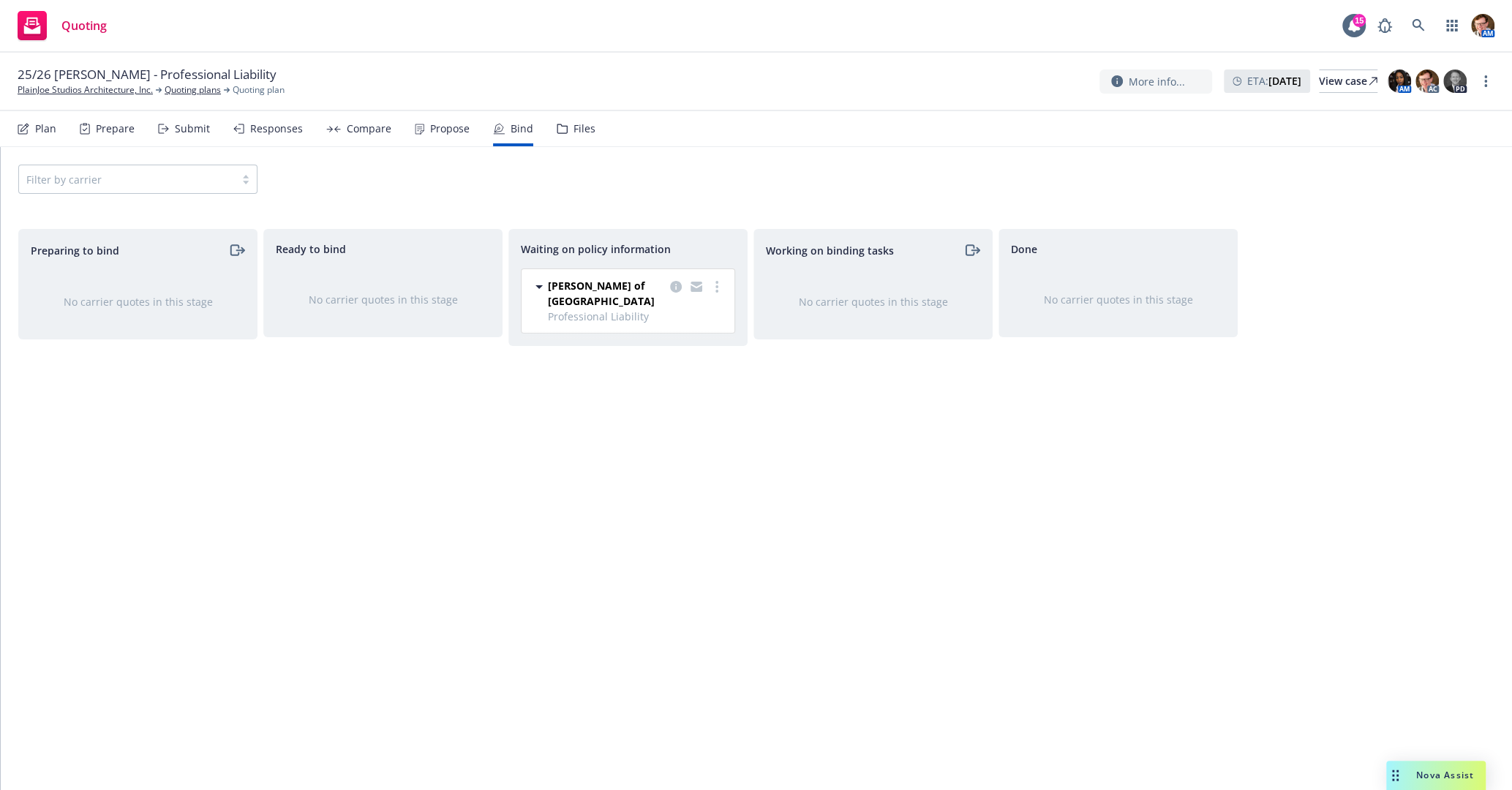
click at [1441, 772] on span "Nova Assist" at bounding box center [1445, 775] width 58 height 12
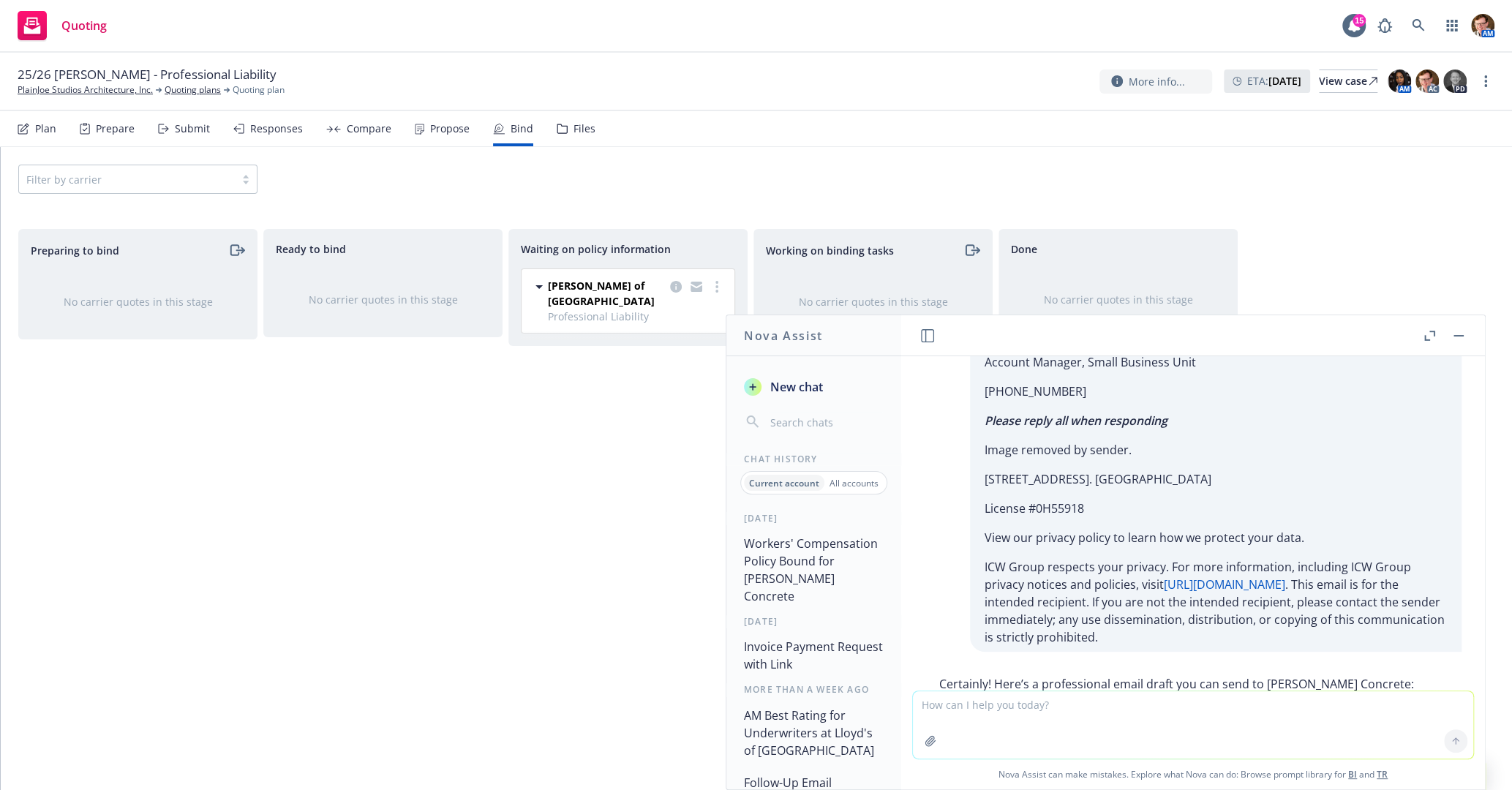
scroll to position [4704, 0]
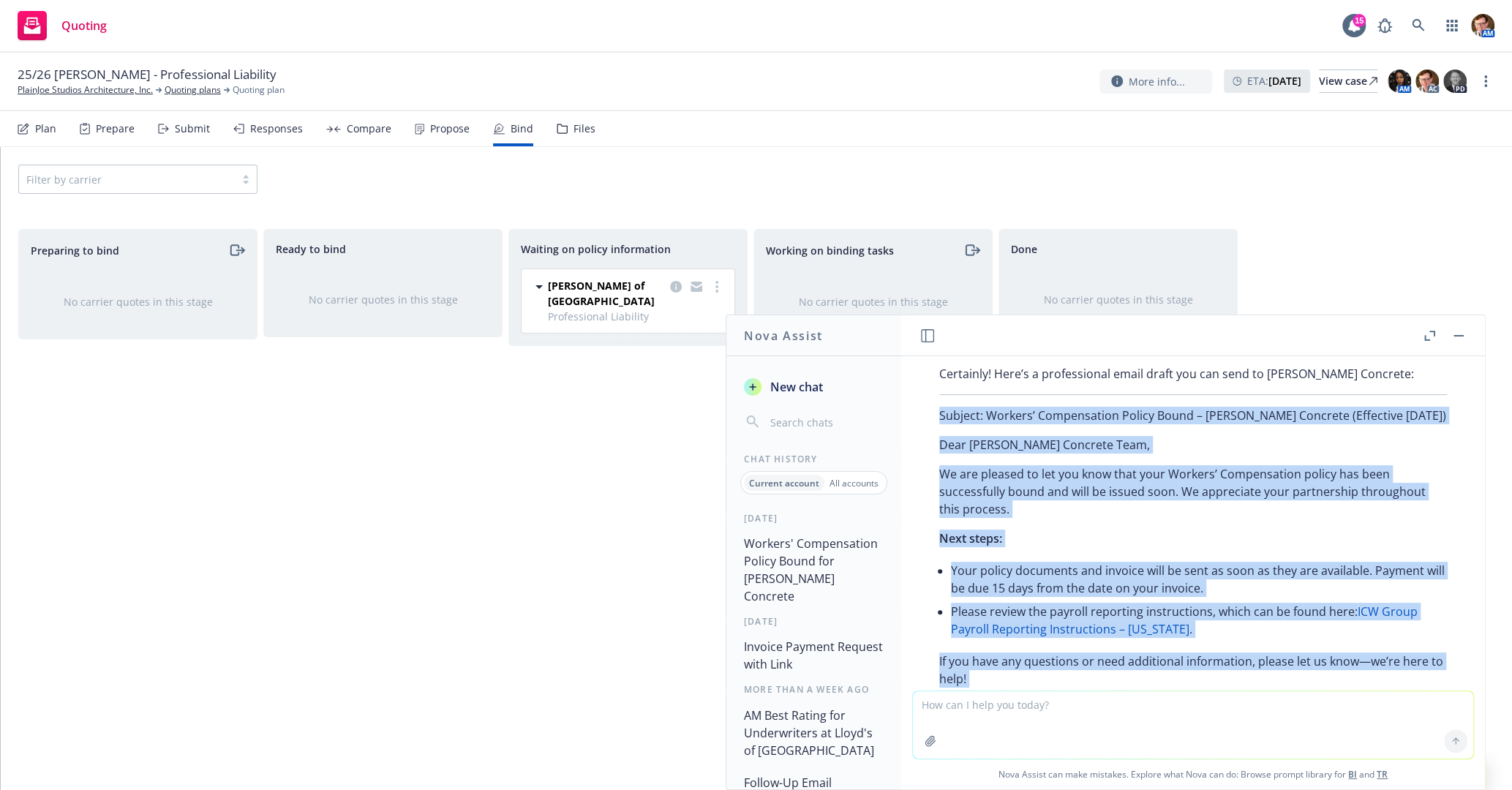
drag, startPoint x: 937, startPoint y: 530, endPoint x: 1135, endPoint y: 452, distance: 212.8
click at [1135, 452] on div "Certainly! Here’s a professional email draft you can send to Fuentes Concrete: …" at bounding box center [1193, 626] width 537 height 534
copy div "Subject: Workers’ Compensation Policy Bound – Fuentes Concrete (Effective 09/15…"
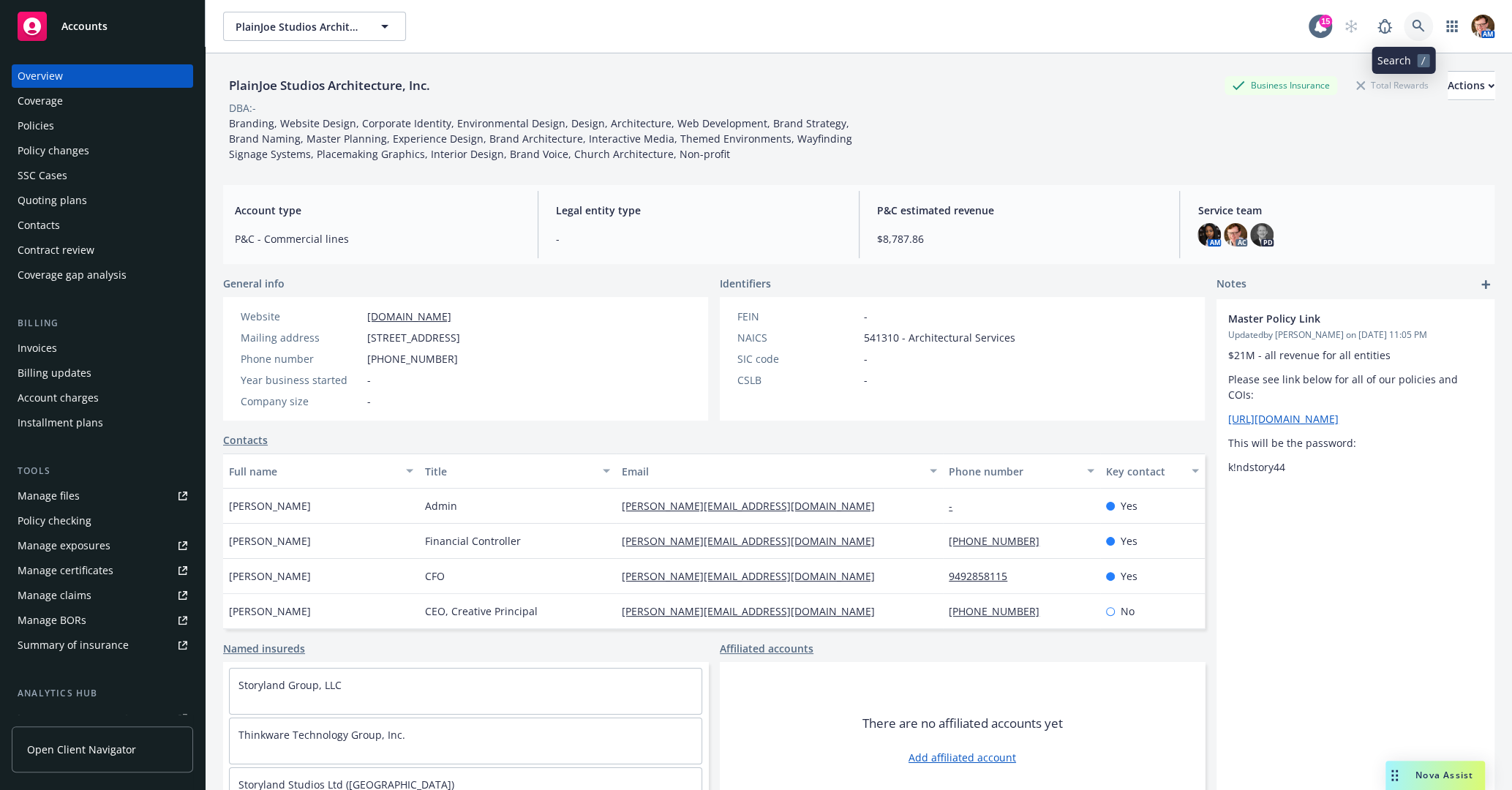
click at [1412, 32] on icon at bounding box center [1418, 26] width 13 height 13
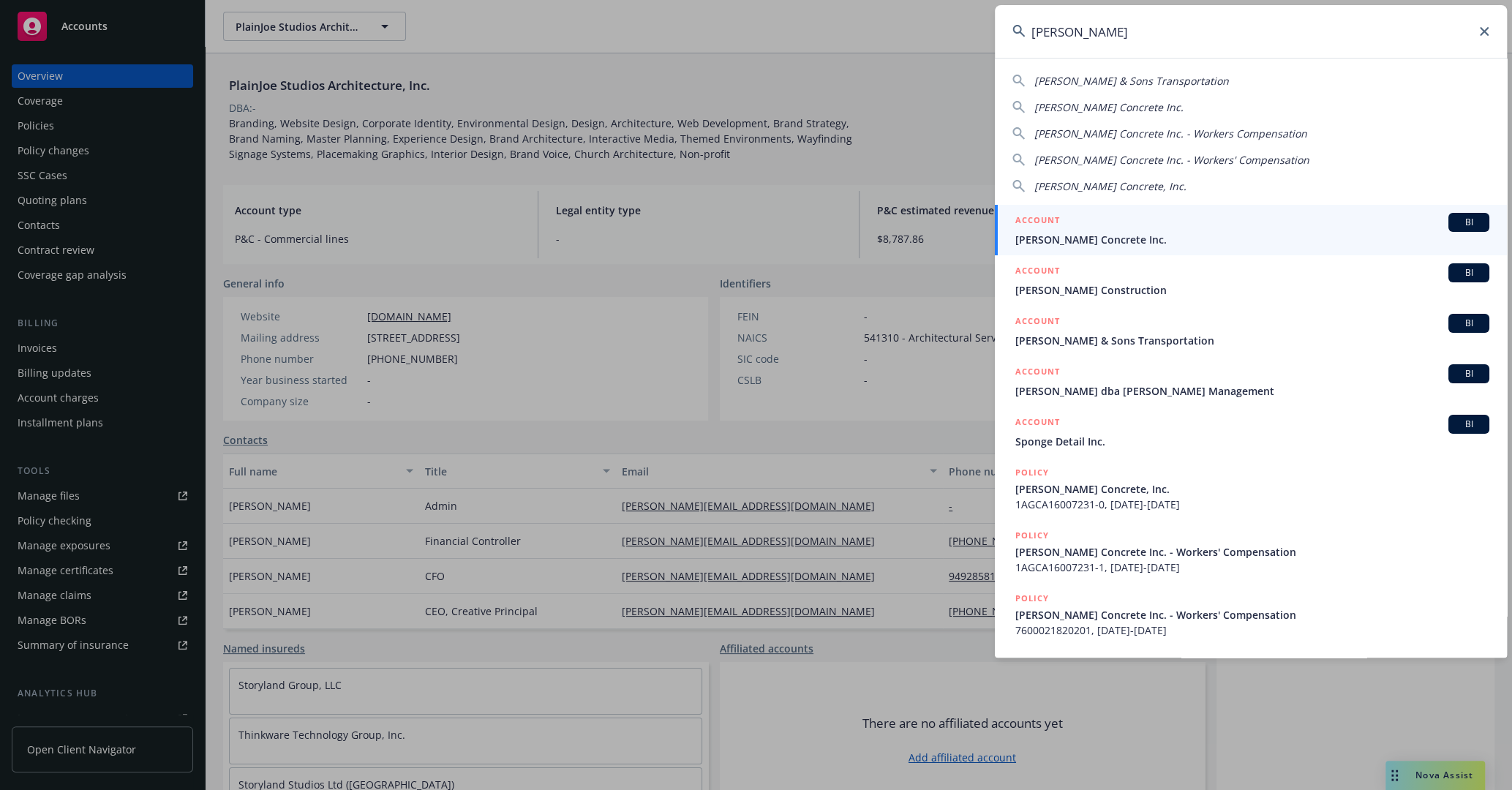
type input "fuentes"
click at [1145, 224] on div "ACCOUNT BI" at bounding box center [1252, 222] width 474 height 19
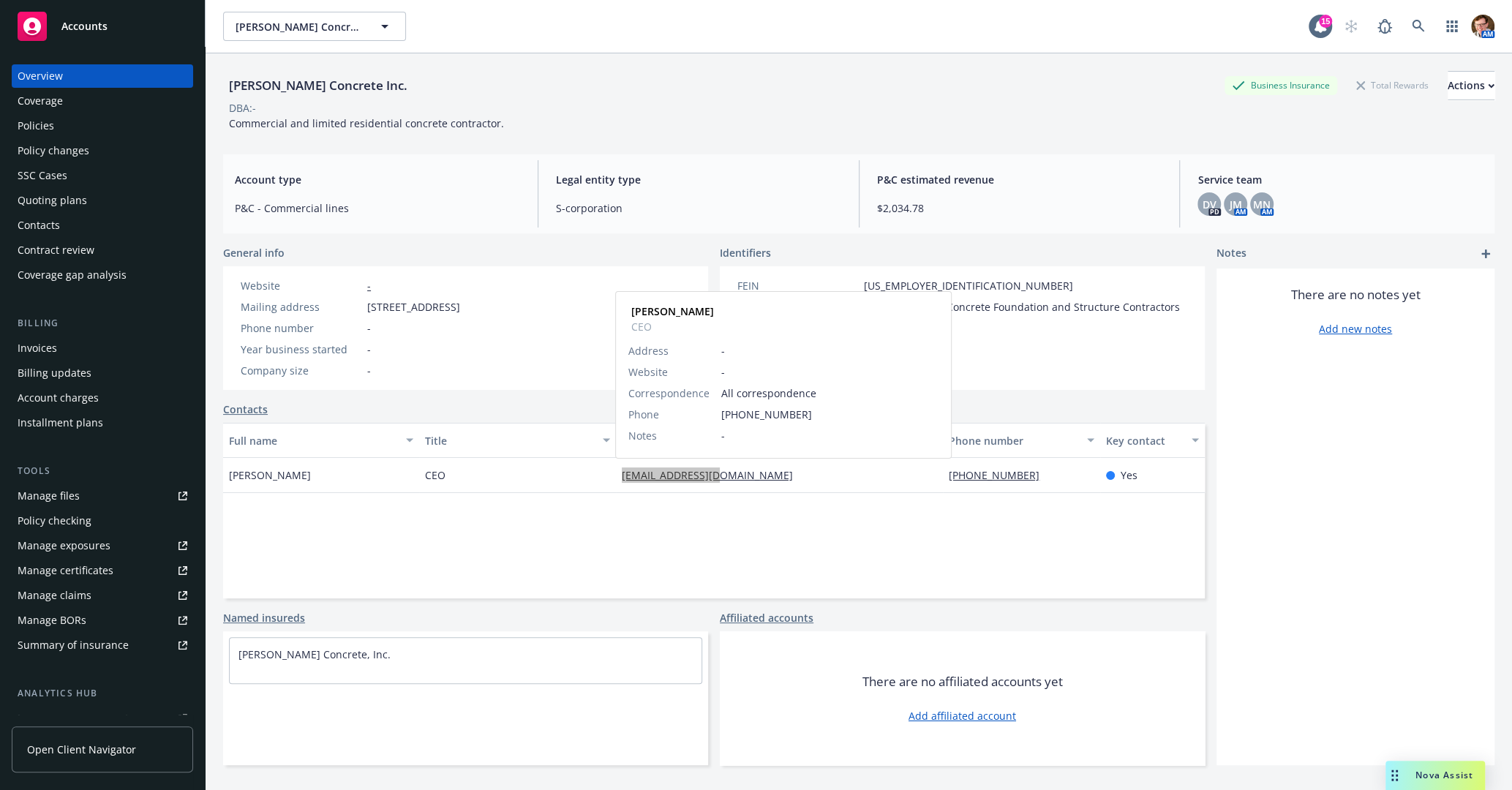
copy link "[EMAIL_ADDRESS][DOMAIN_NAME]"
drag, startPoint x: 654, startPoint y: 477, endPoint x: 484, endPoint y: 570, distance: 193.8
click at [484, 570] on div "Full name Title Email Phone number Key contact Mark Fuentes CEO fcinc17@gmail.c…" at bounding box center [714, 510] width 982 height 175
copy link "[EMAIL_ADDRESS][DOMAIN_NAME]"
click at [1229, 201] on span "JM" at bounding box center [1235, 204] width 12 height 15
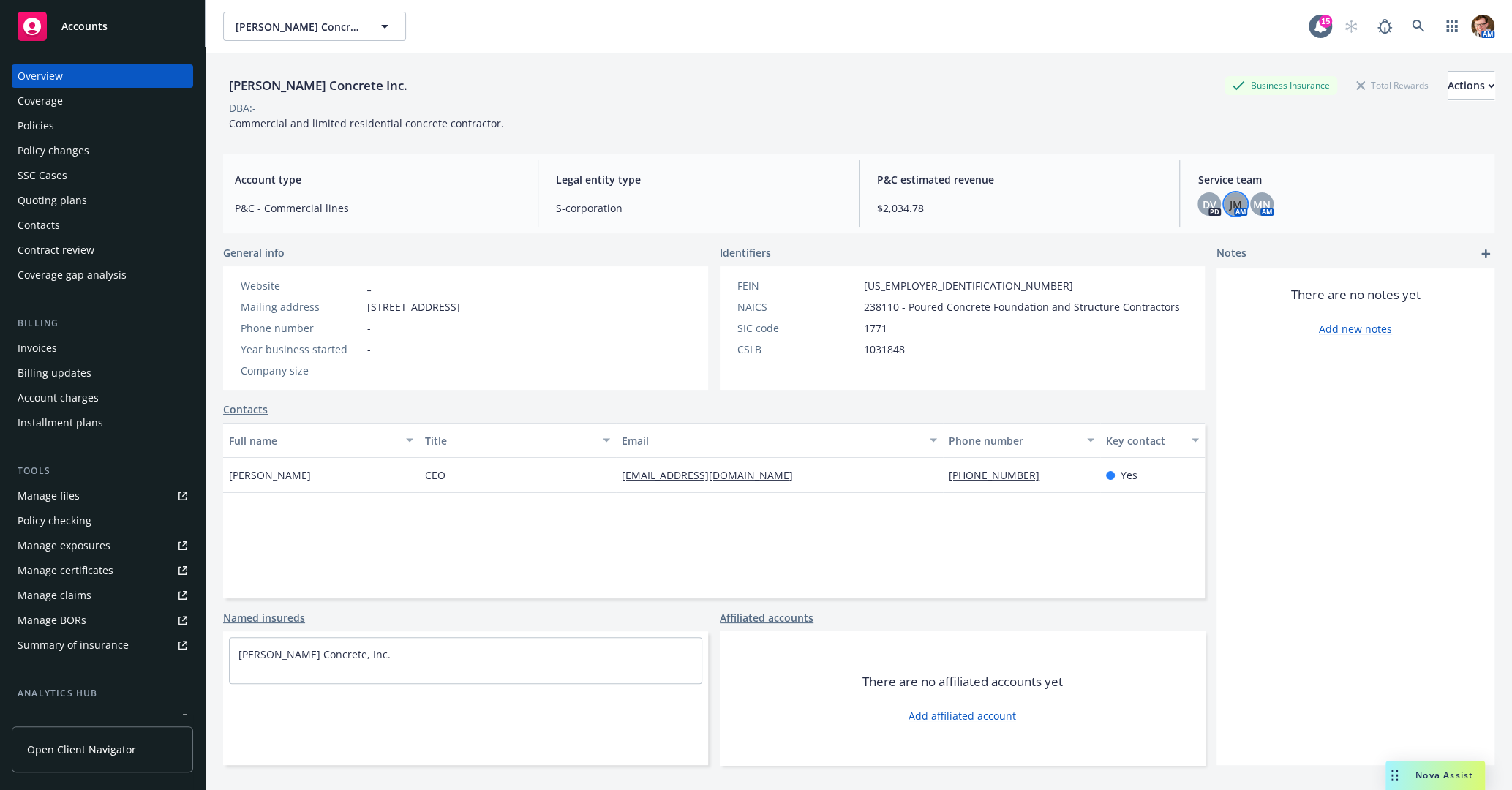
click at [1229, 201] on span "JM" at bounding box center [1235, 204] width 12 height 15
click at [1089, 315] on span "Copy email address" at bounding box center [1112, 318] width 96 height 15
click at [1098, 319] on span "Copy email address" at bounding box center [1112, 318] width 96 height 15
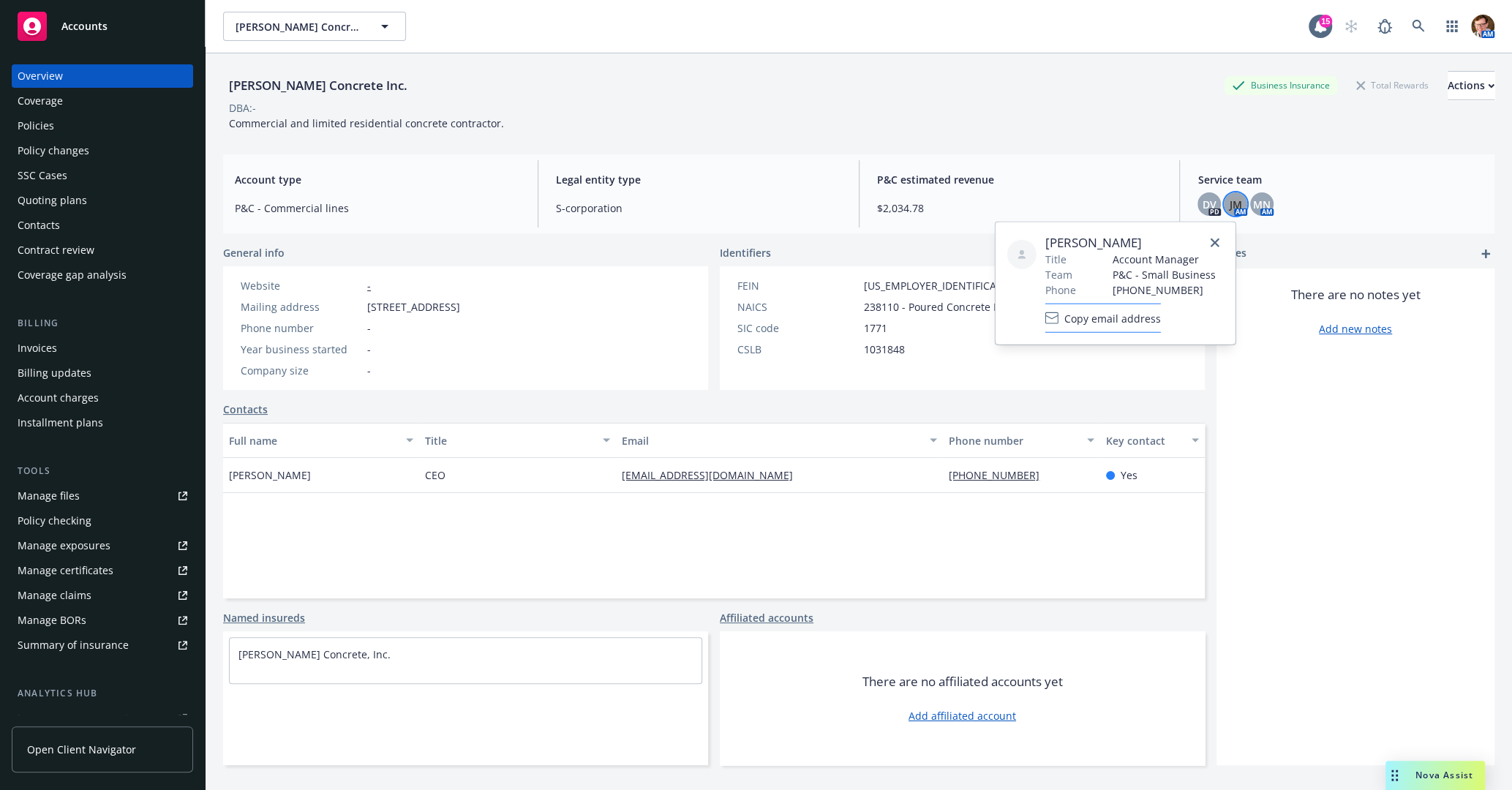
click at [1098, 319] on span "Copy email address" at bounding box center [1112, 318] width 96 height 15
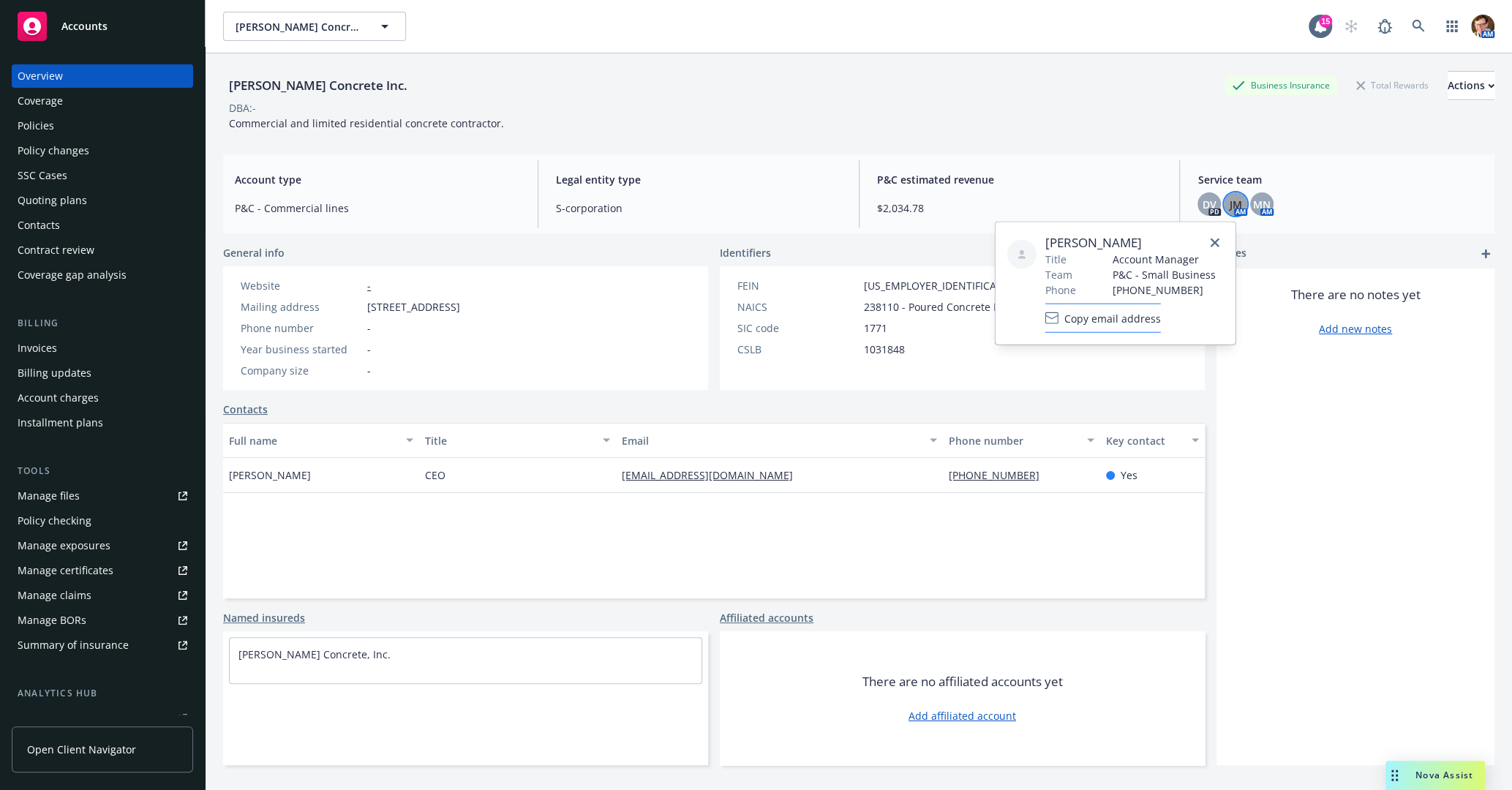
click at [1098, 319] on span "Copy email address" at bounding box center [1112, 318] width 96 height 15
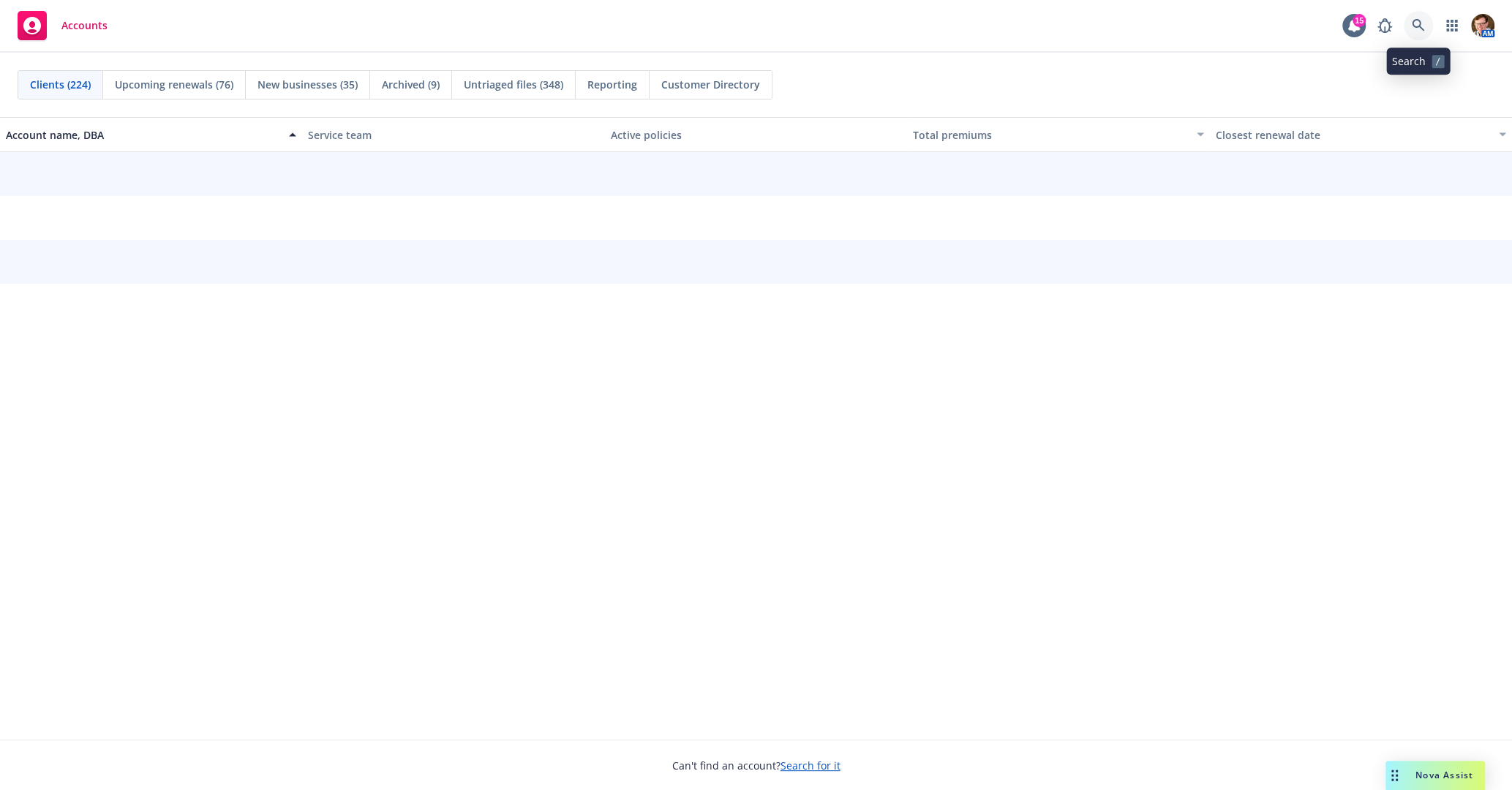
click at [1423, 28] on icon at bounding box center [1418, 26] width 13 height 13
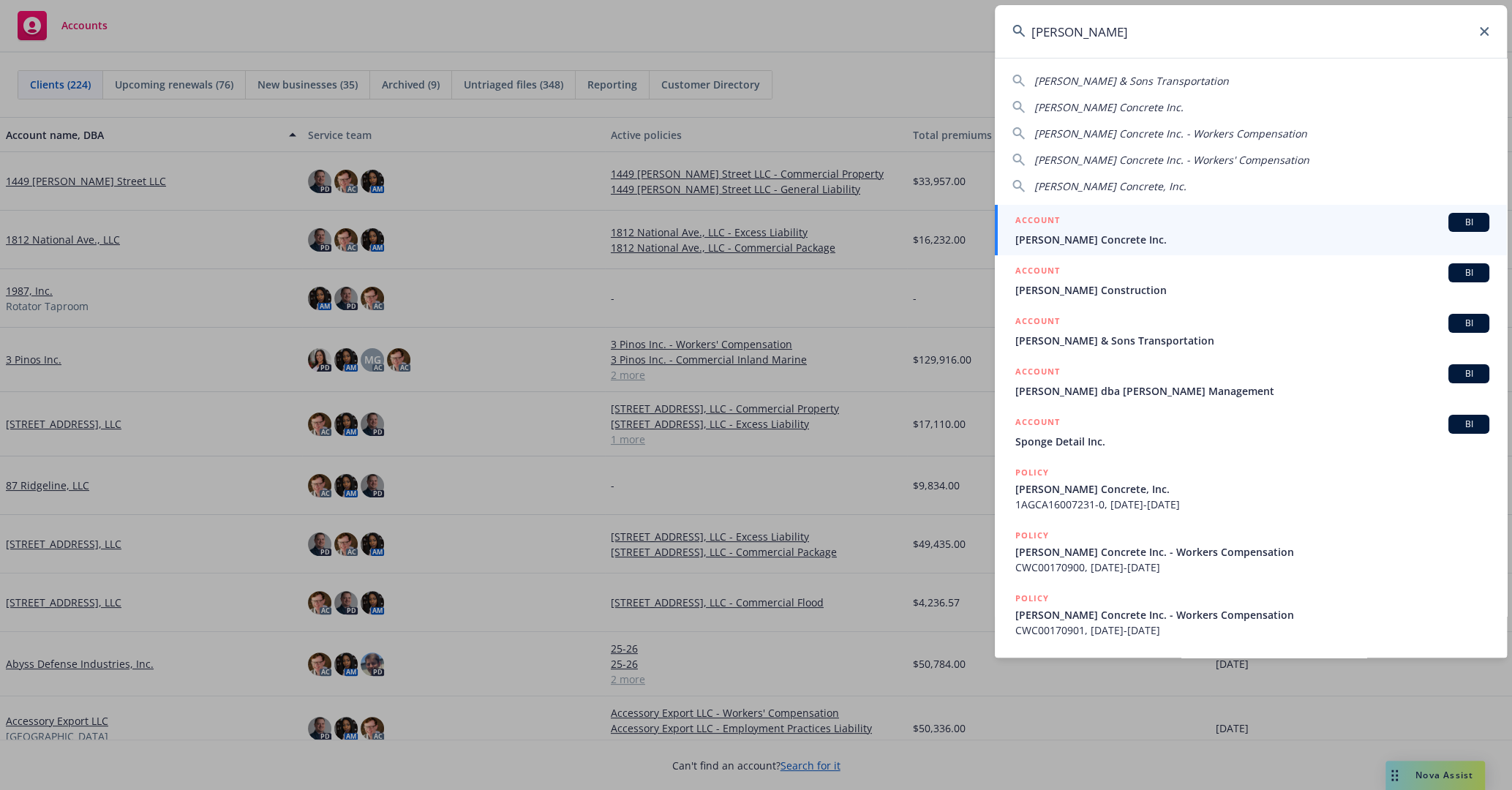
type input "[PERSON_NAME]"
click at [1131, 232] on span "[PERSON_NAME] Concrete Inc." at bounding box center [1252, 239] width 474 height 15
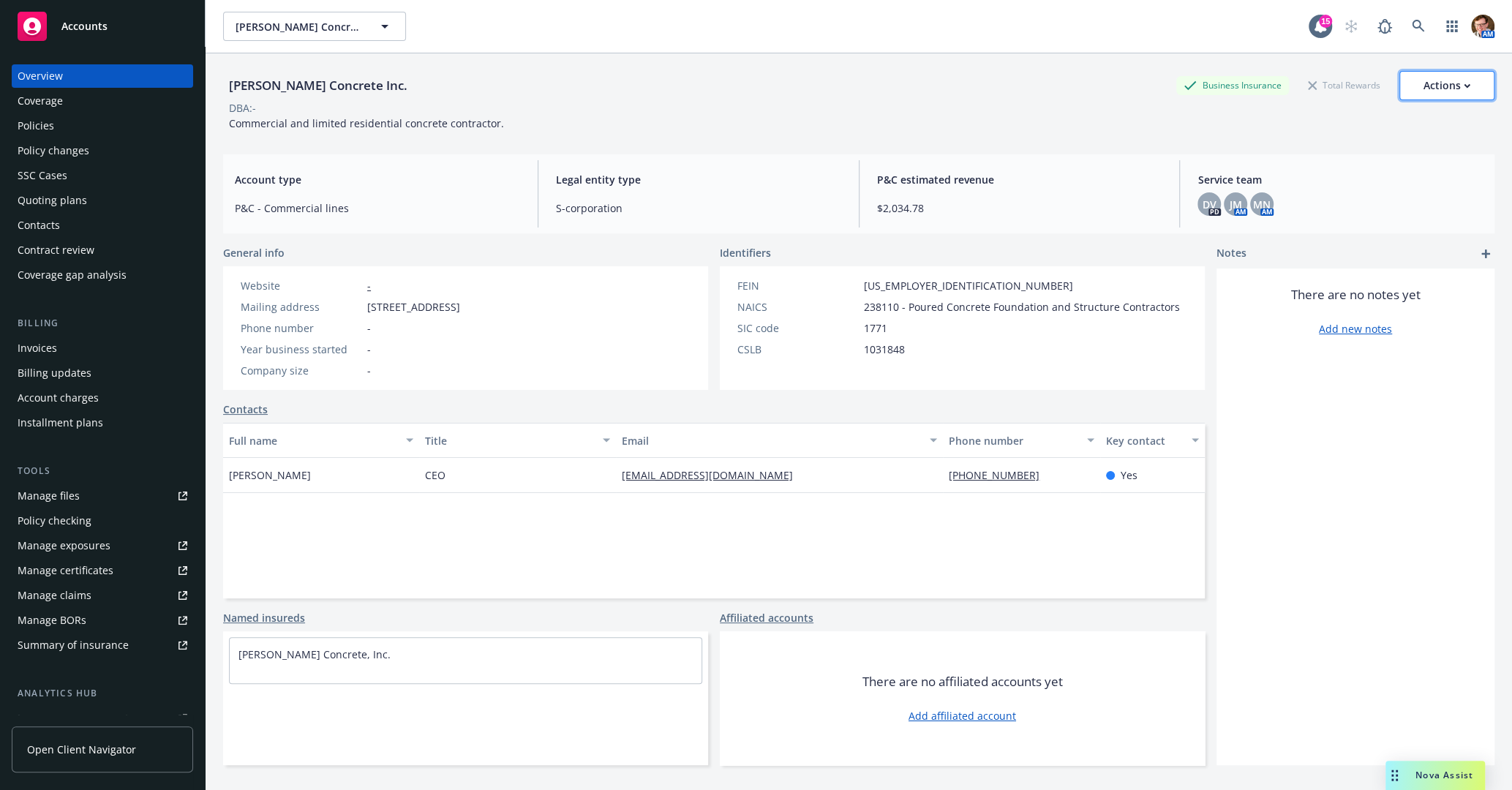
click at [1406, 88] on button "Actions" at bounding box center [1447, 86] width 95 height 29
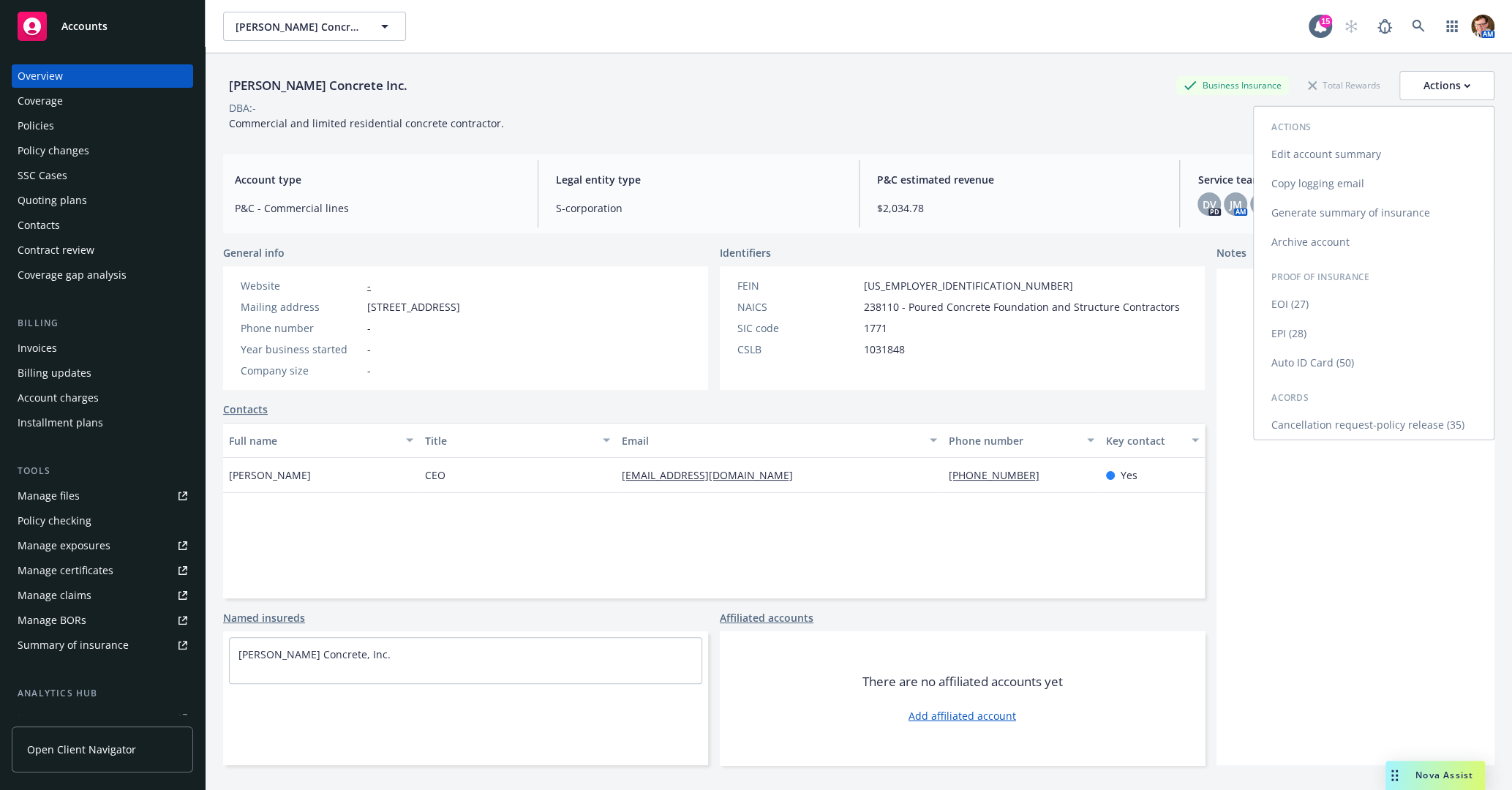
click at [1325, 178] on link "Copy logging email" at bounding box center [1373, 184] width 240 height 29
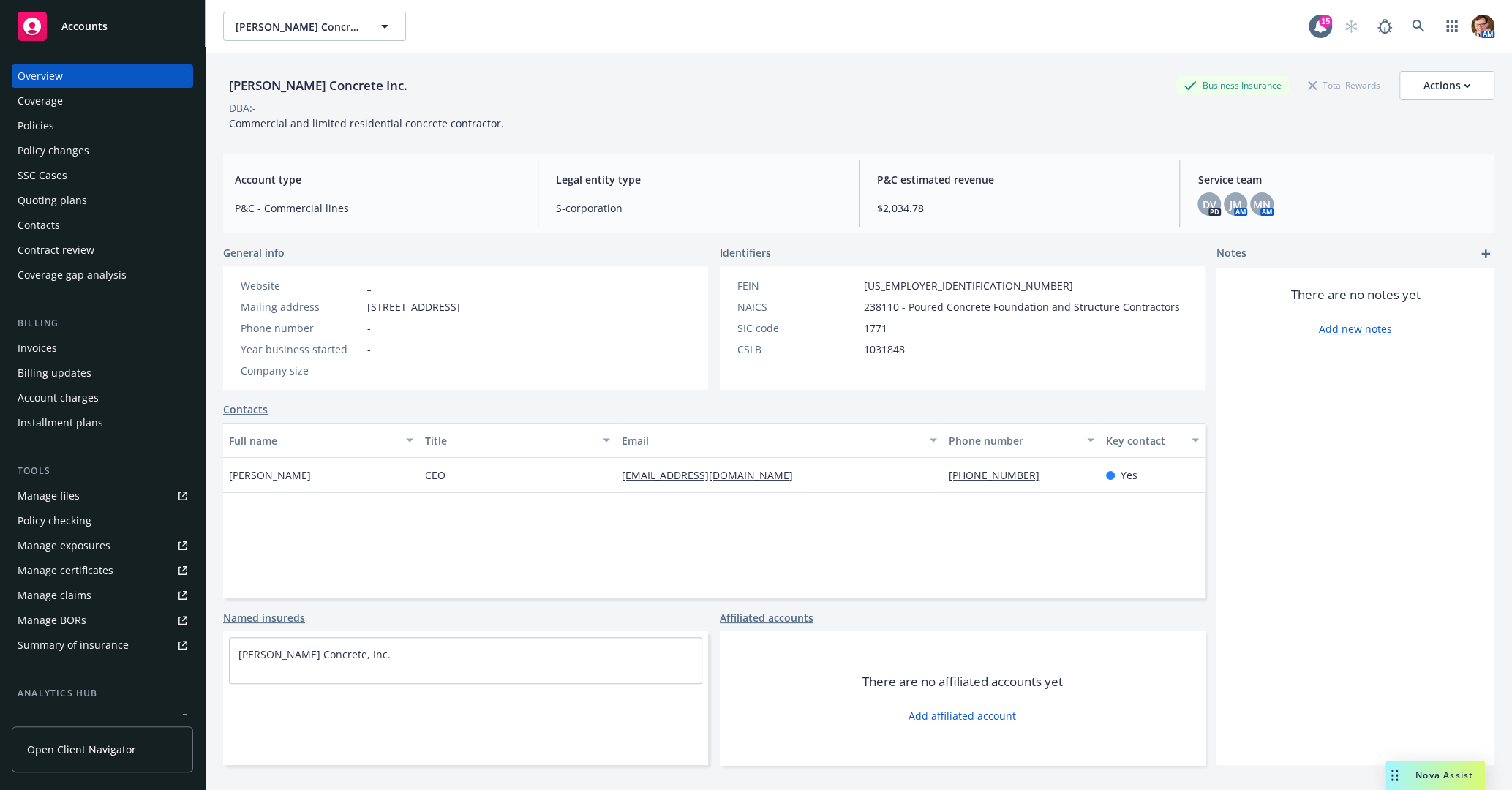
click at [847, 132] on div "[PERSON_NAME] Concrete Inc. Business Insurance Total Rewards Actions DBA: - Com…" at bounding box center [858, 98] width 1271 height 89
click at [81, 201] on div "Quoting plans" at bounding box center [53, 201] width 69 height 23
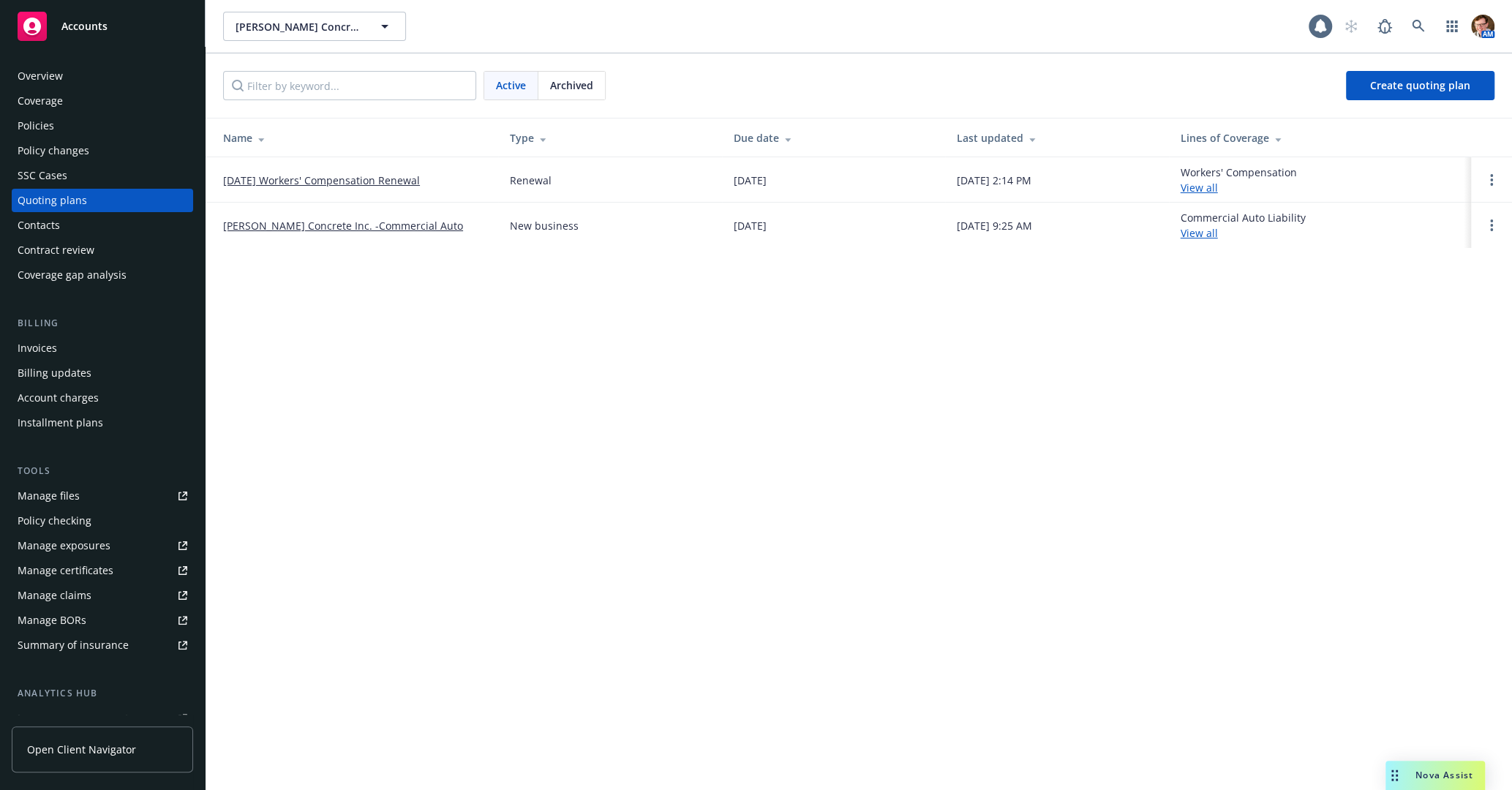
click at [339, 176] on link "[DATE] Workers' Compensation Renewal" at bounding box center [321, 180] width 196 height 15
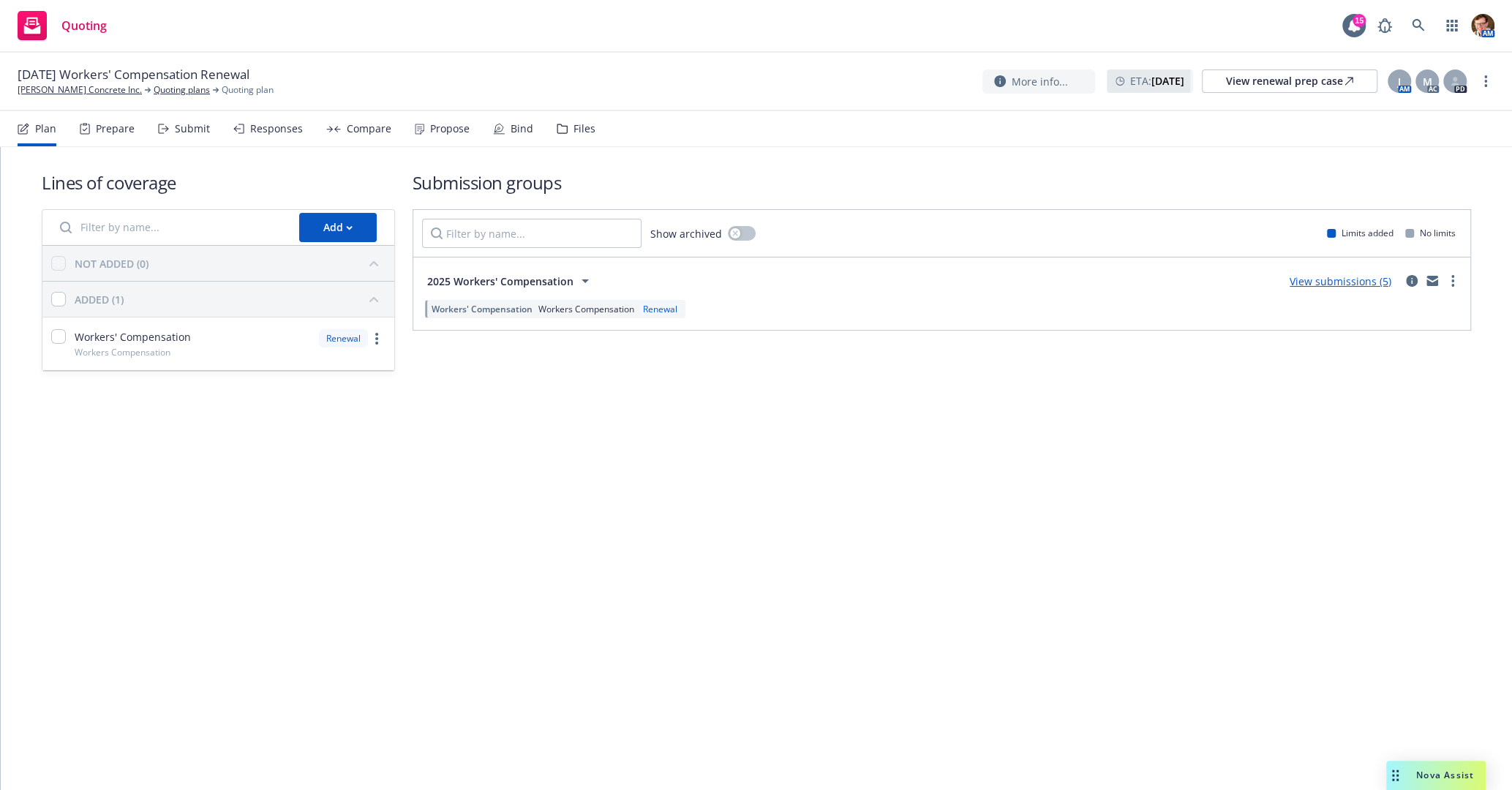
click at [493, 137] on div "Bind" at bounding box center [513, 129] width 40 height 35
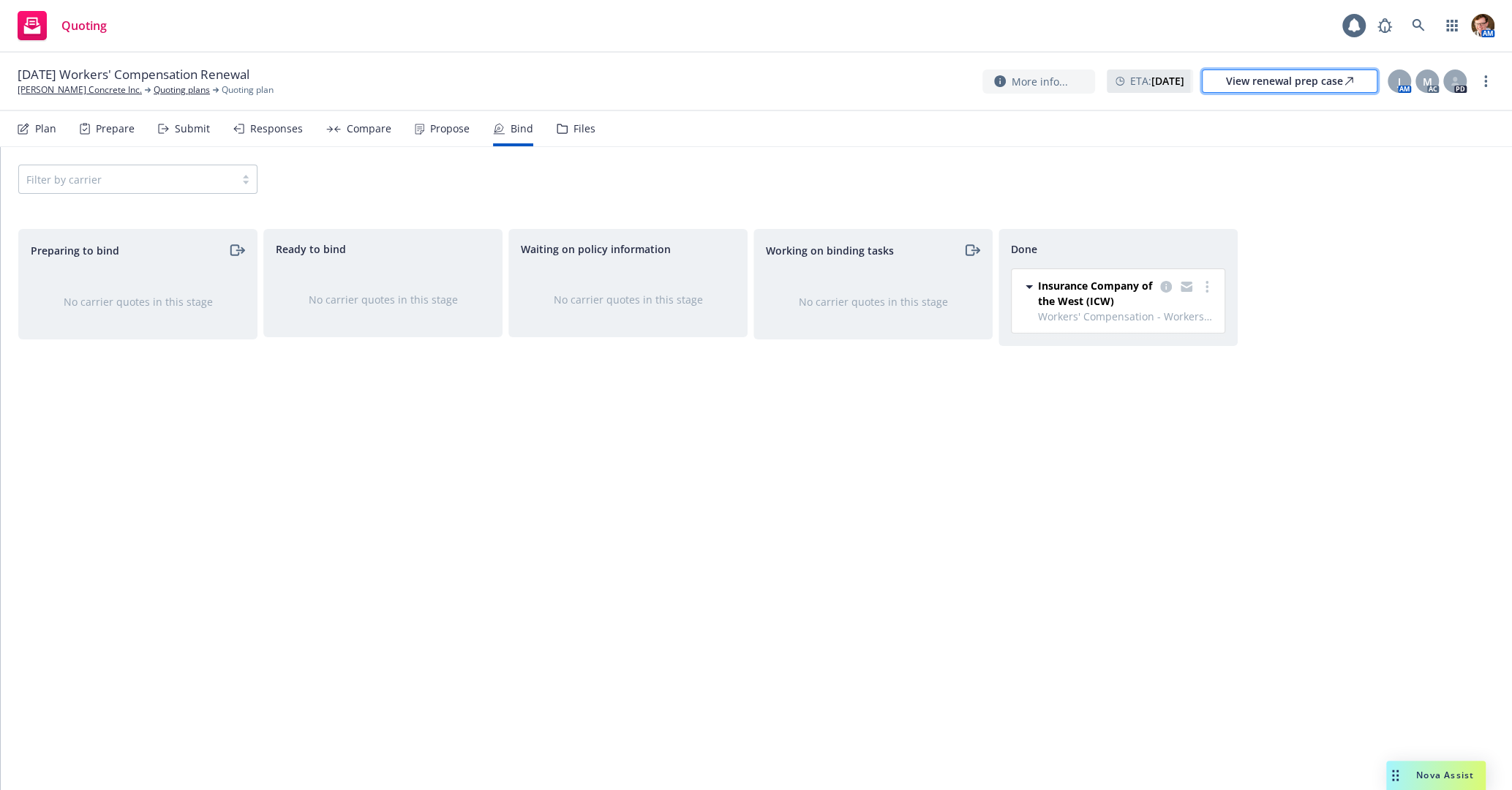
click at [1221, 83] on link "View renewal prep case" at bounding box center [1289, 81] width 175 height 23
click at [44, 94] on link "[PERSON_NAME] Concrete Inc." at bounding box center [80, 90] width 124 height 13
